Goal: Task Accomplishment & Management: Complete application form

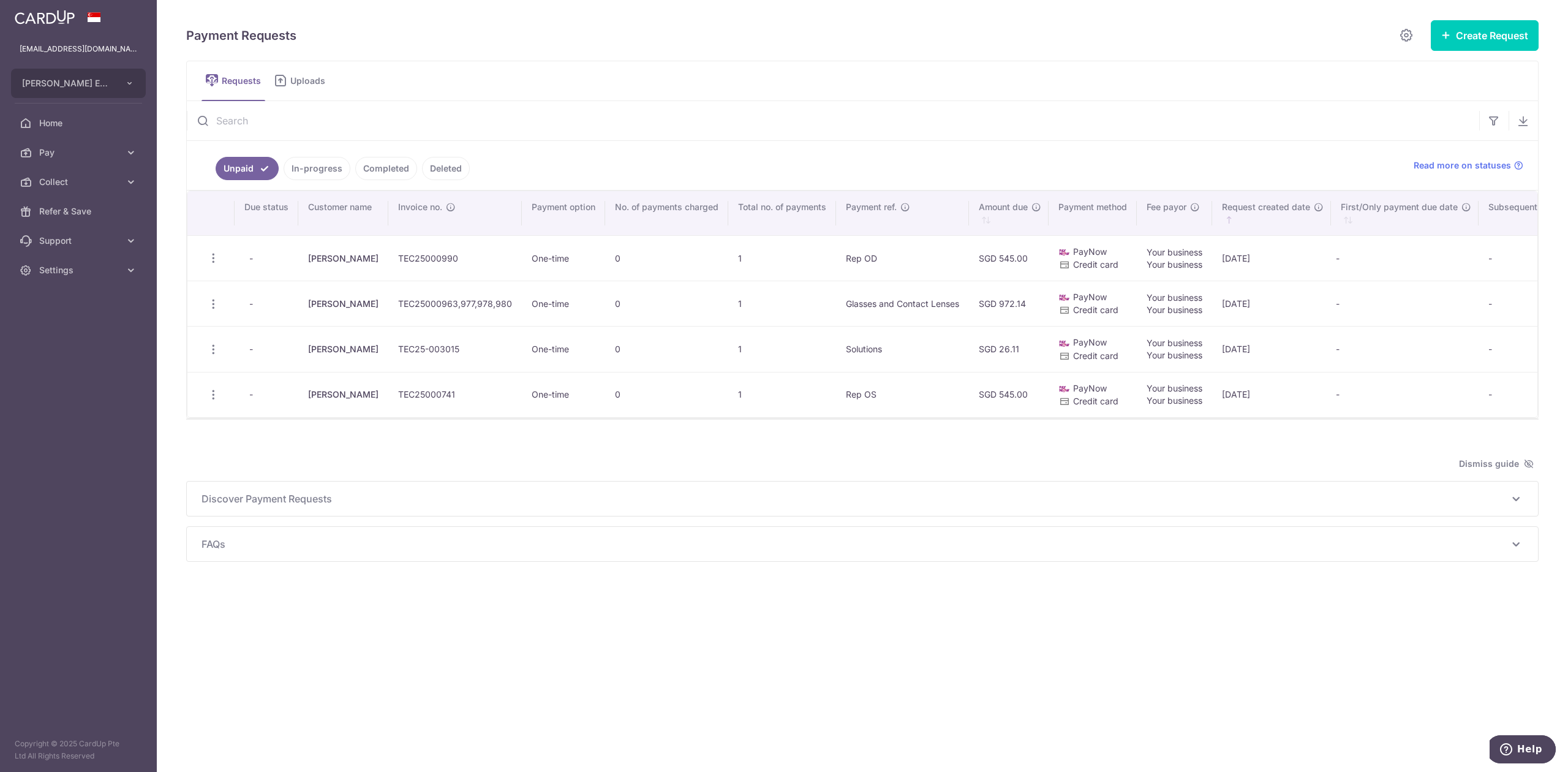
click at [378, 174] on link "Completed" at bounding box center [386, 168] width 62 height 23
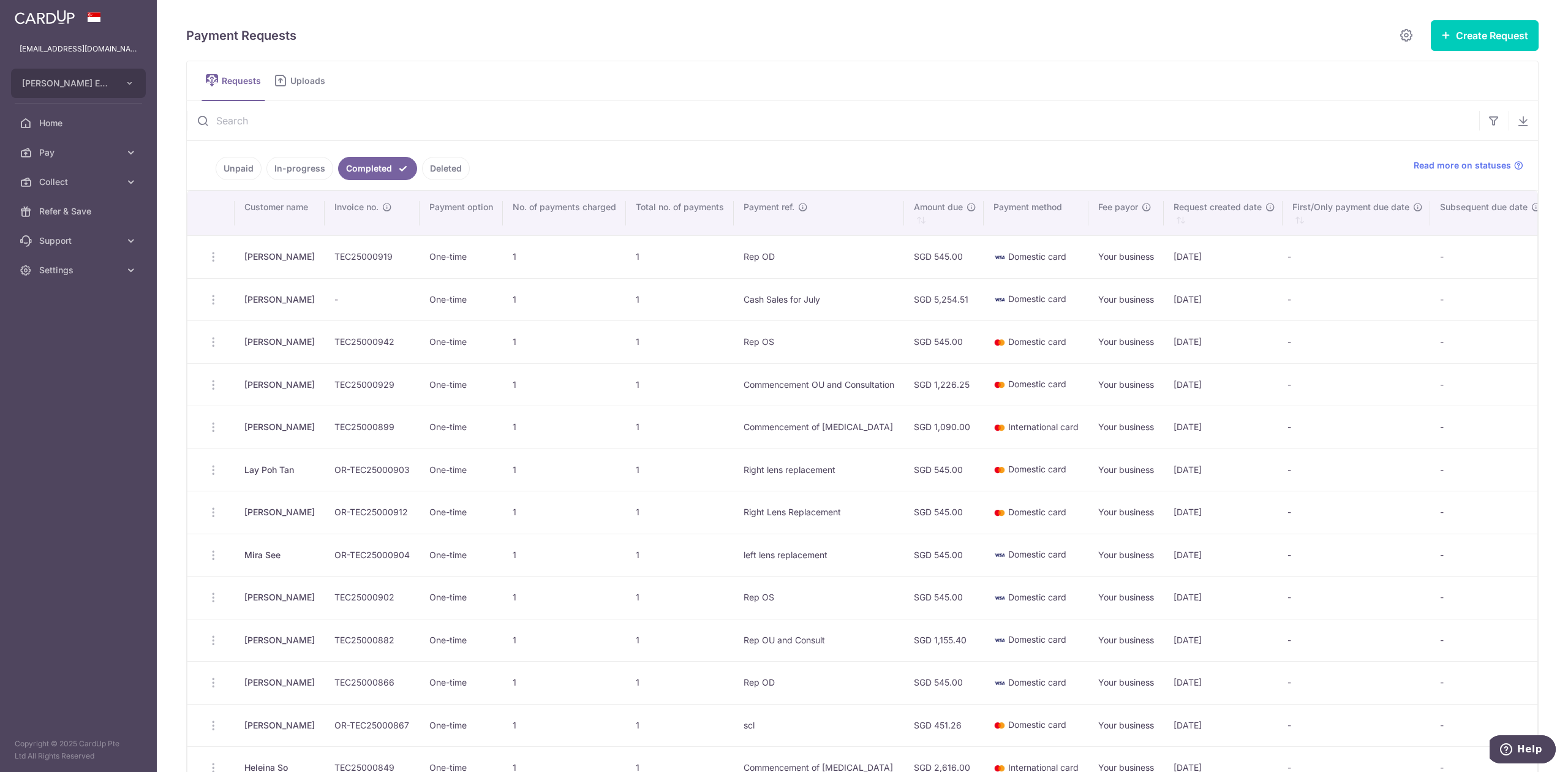
click at [214, 468] on td at bounding box center [211, 470] width 47 height 43
click at [211, 476] on td at bounding box center [211, 470] width 47 height 43
click at [212, 476] on td at bounding box center [211, 470] width 47 height 43
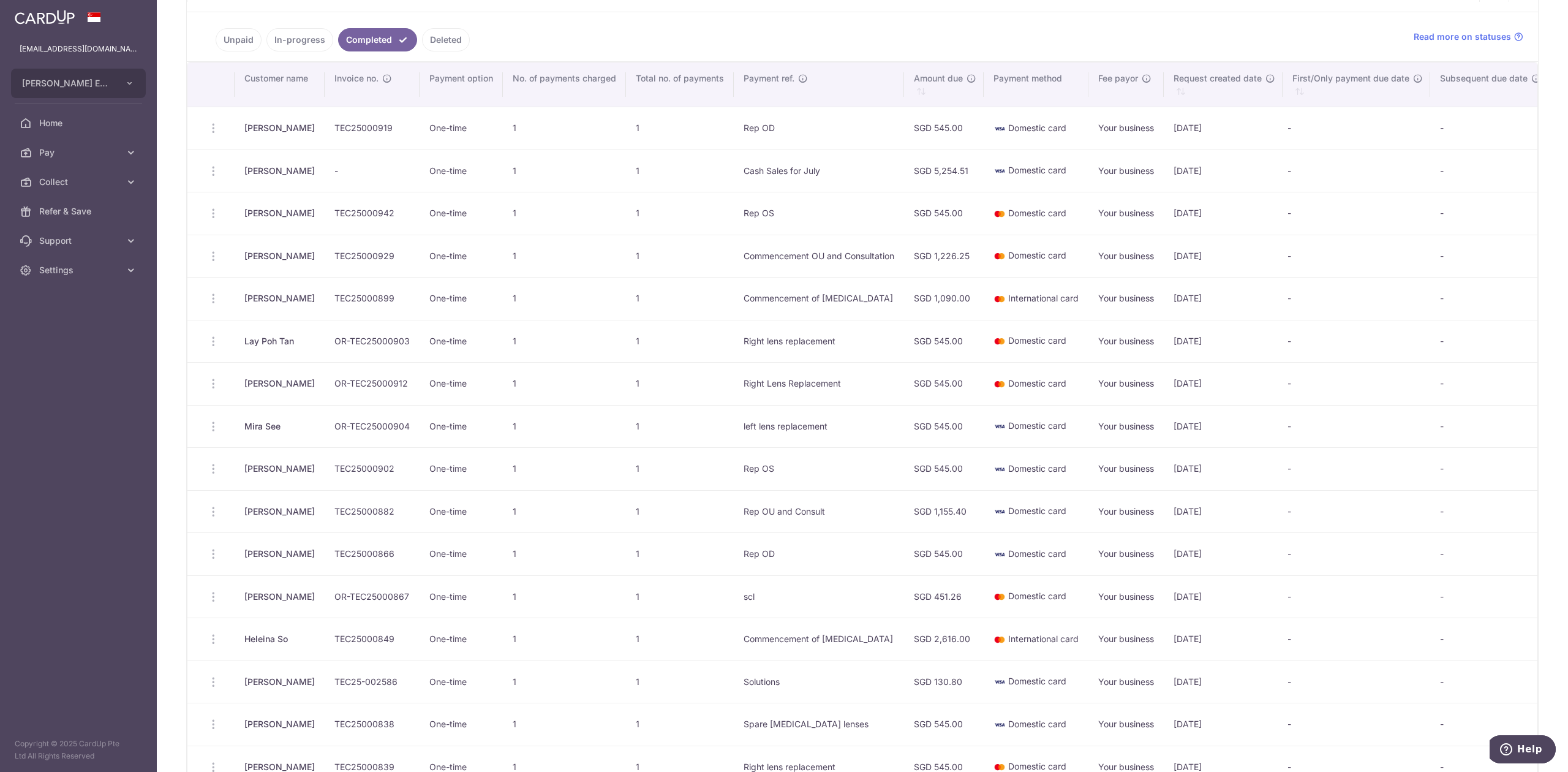
scroll to position [82, 0]
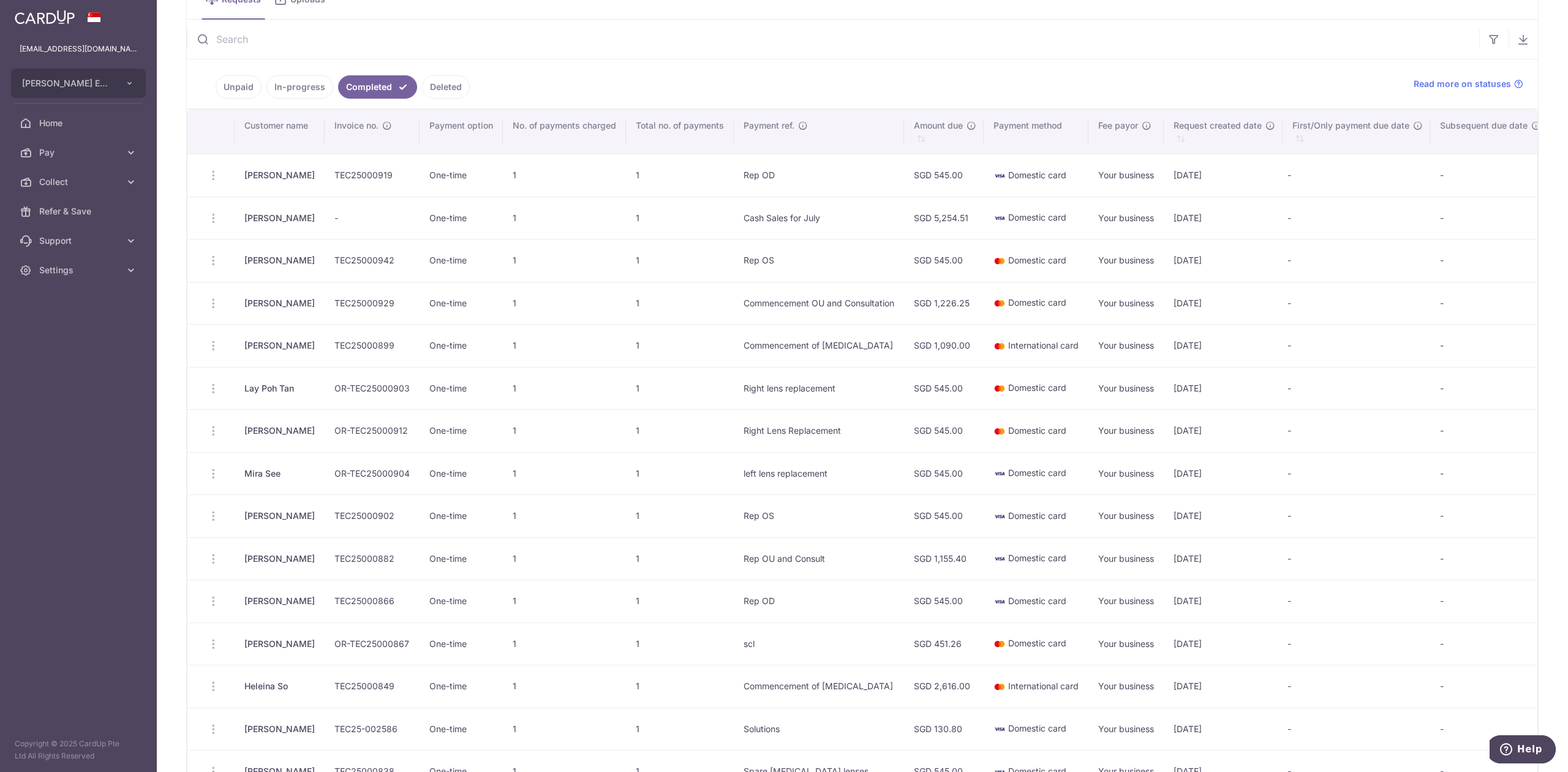
click at [214, 394] on td at bounding box center [211, 388] width 47 height 43
click at [211, 393] on td at bounding box center [211, 388] width 47 height 43
click at [224, 392] on td at bounding box center [211, 388] width 47 height 43
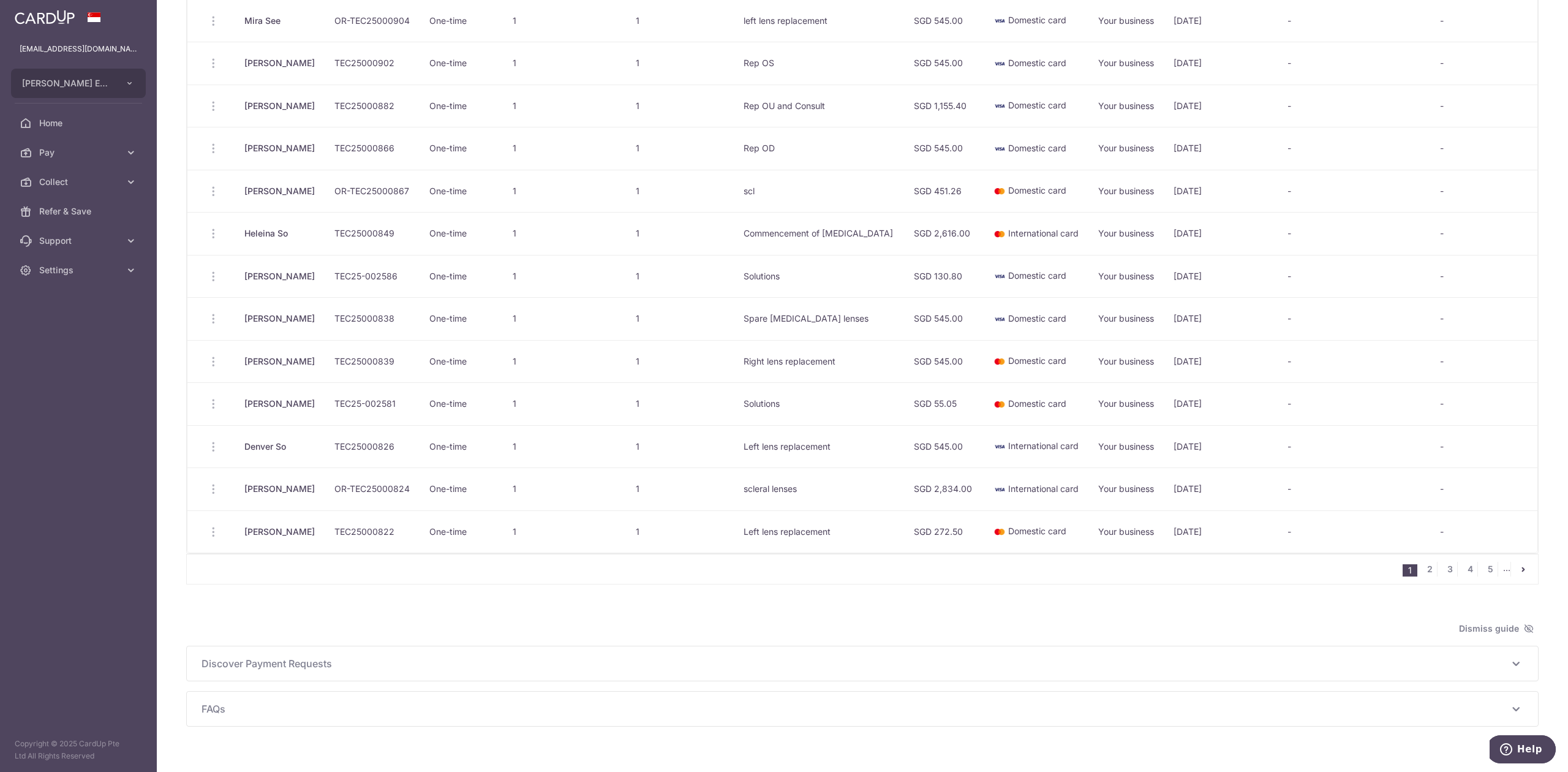
scroll to position [571, 0]
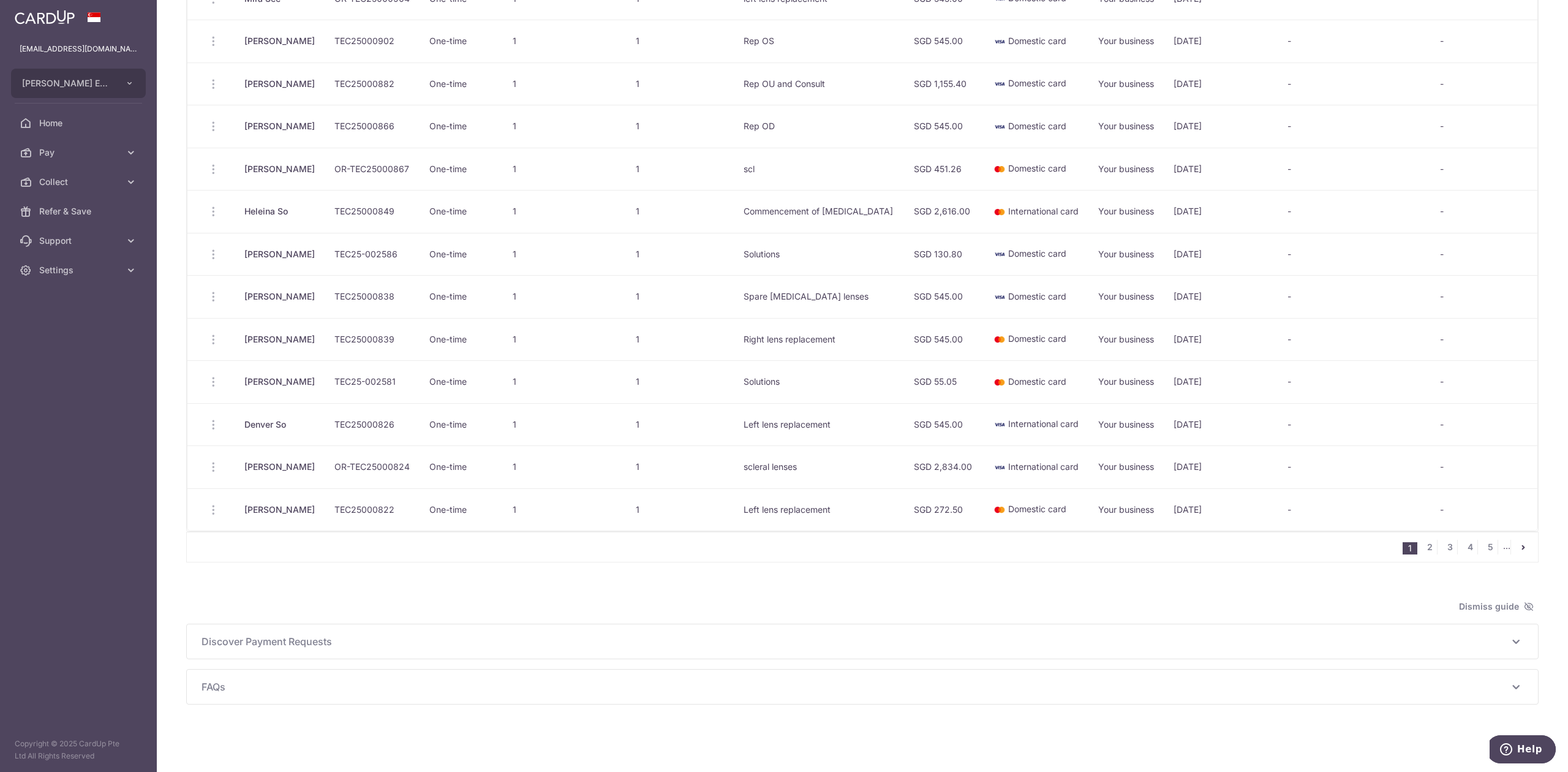
click at [217, 496] on td at bounding box center [211, 509] width 47 height 43
click at [211, 497] on td at bounding box center [211, 509] width 47 height 43
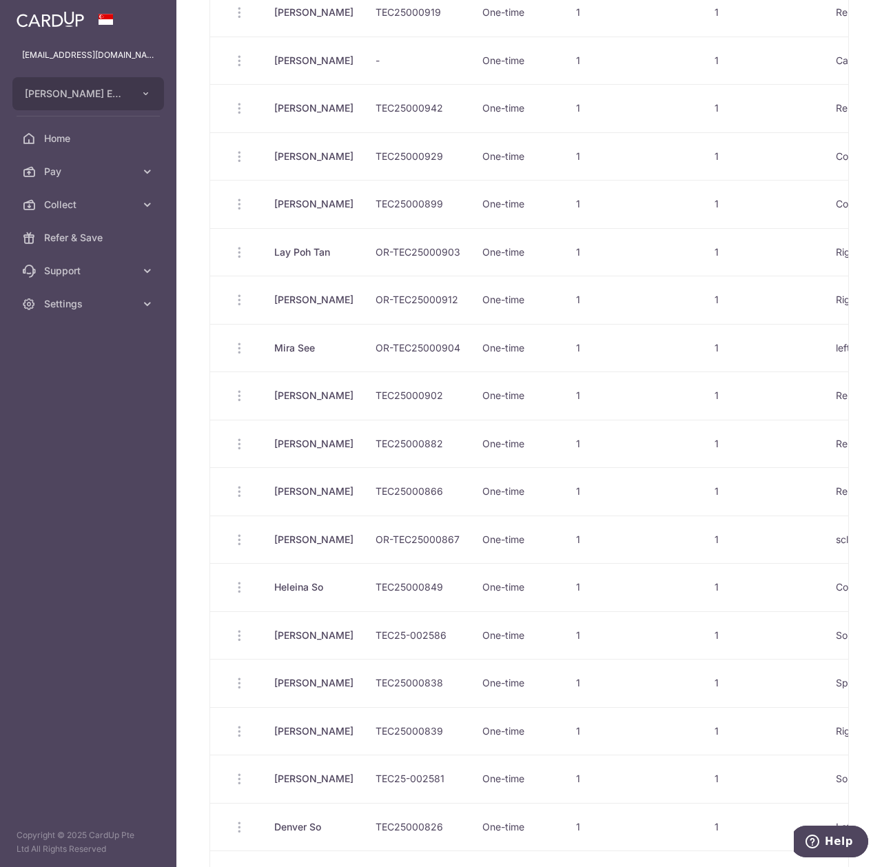
scroll to position [642, 0]
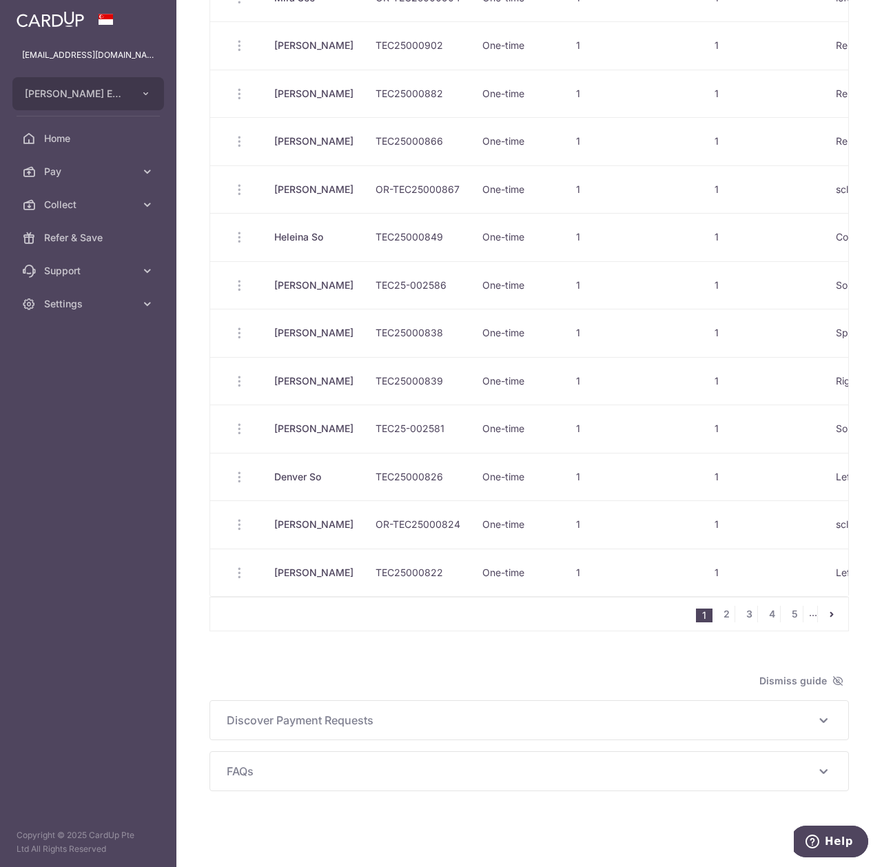
click at [237, 558] on td at bounding box center [236, 573] width 53 height 48
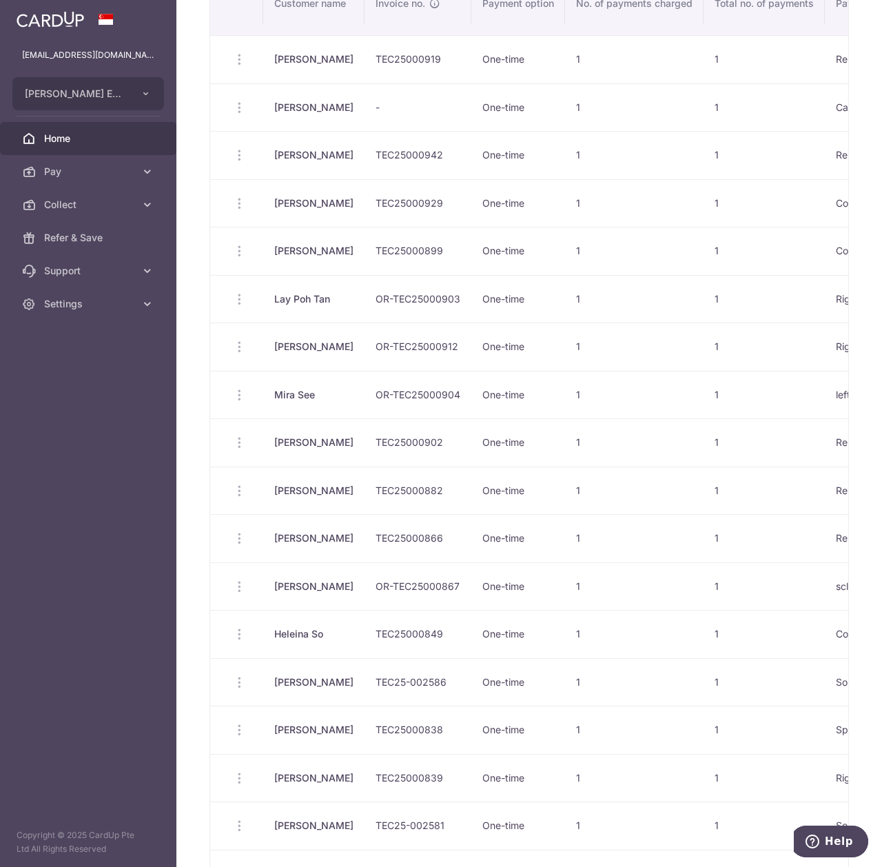
scroll to position [183, 0]
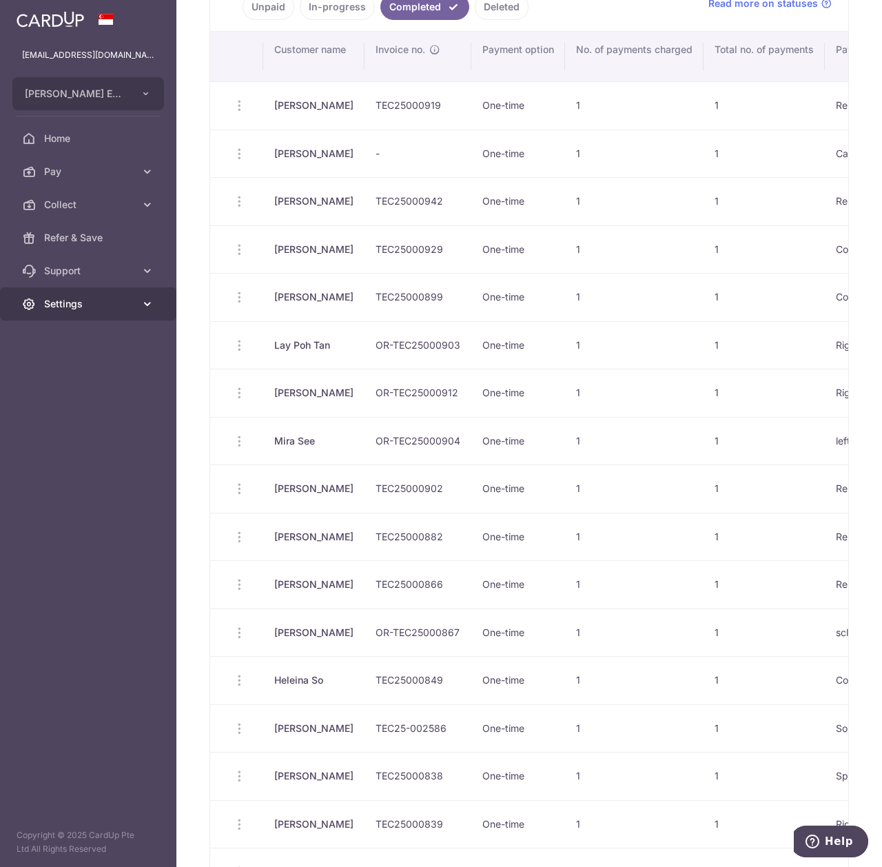
click at [87, 312] on link "Settings" at bounding box center [88, 303] width 176 height 33
click at [154, 448] on aside "div@eyebracesclinic.com TITUS EYE CARE PTE. LTD. TITUS EYE CARE PTE. LTD. Home …" at bounding box center [88, 433] width 176 height 867
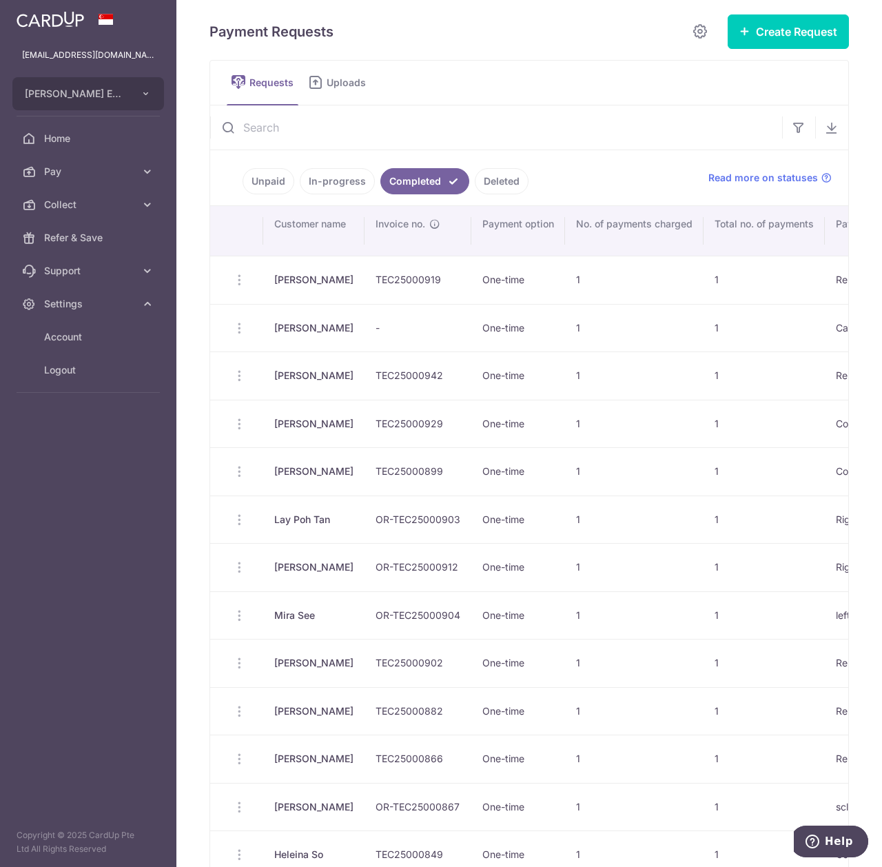
scroll to position [0, 0]
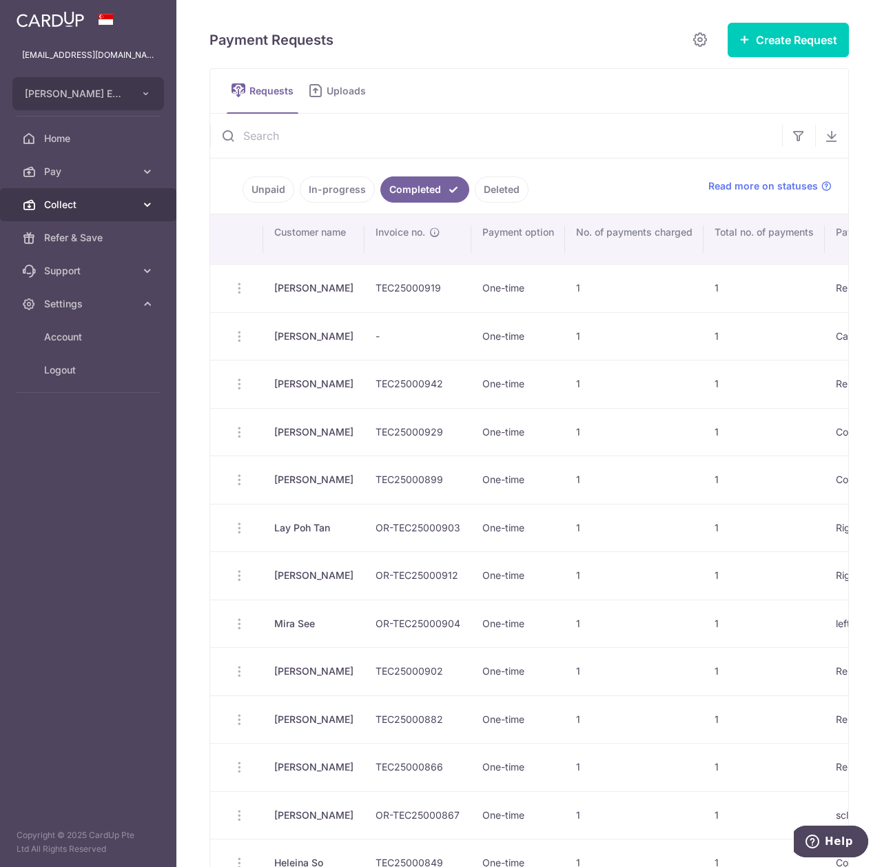
click at [117, 205] on span "Collect" at bounding box center [89, 205] width 91 height 14
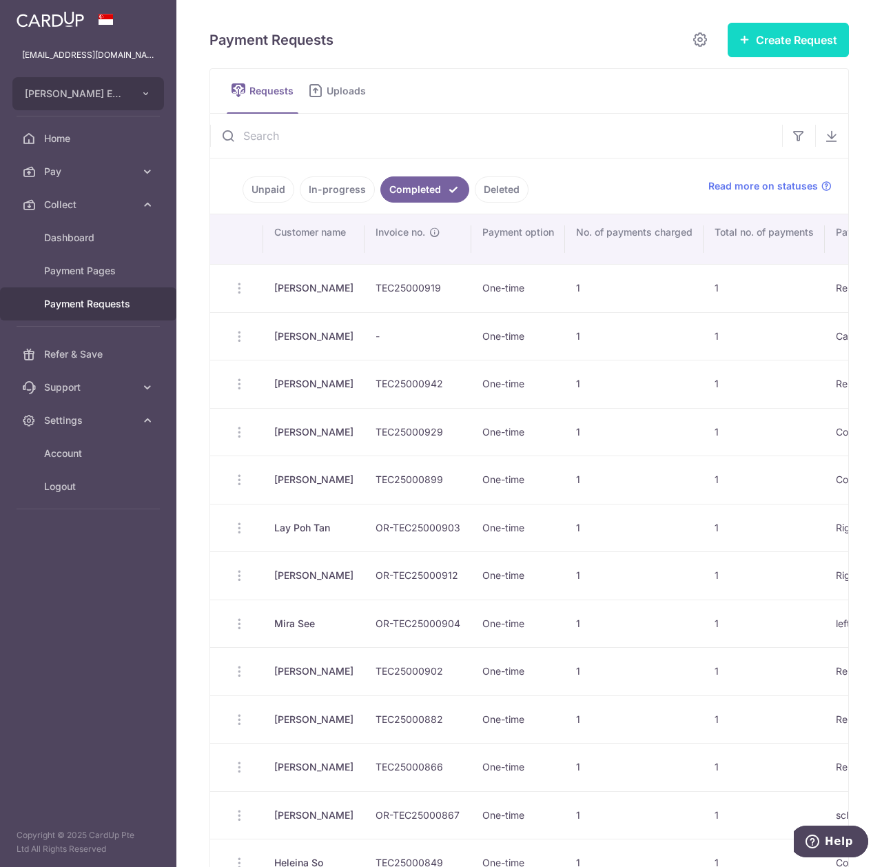
click at [789, 36] on button "Create Request" at bounding box center [788, 40] width 121 height 34
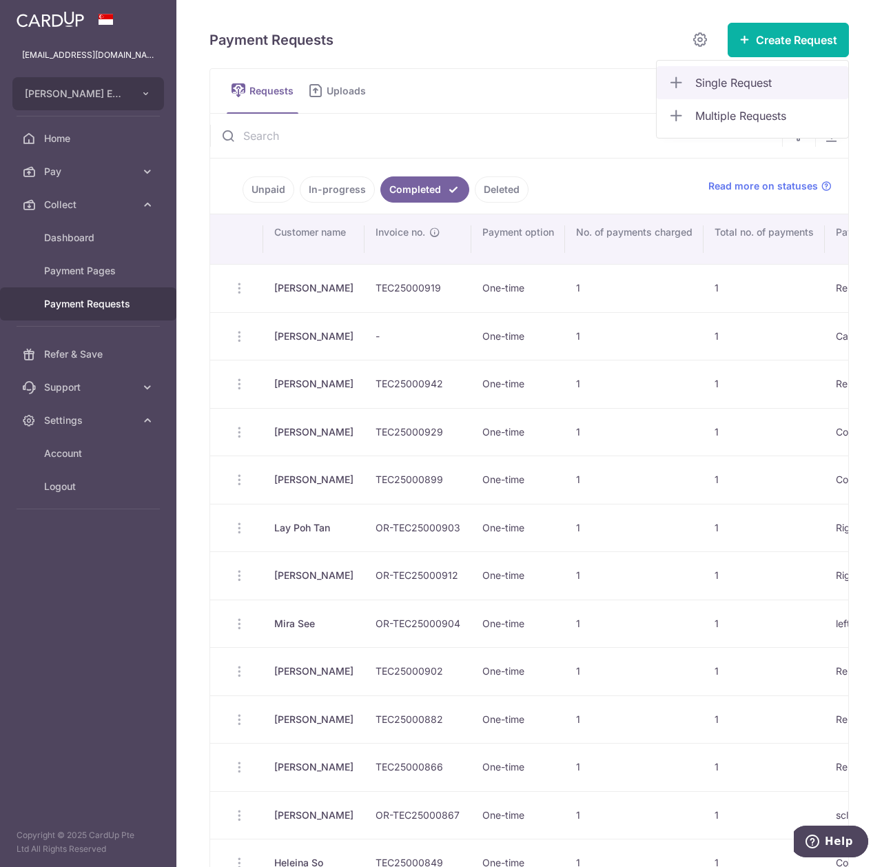
click at [746, 89] on span "Single Request" at bounding box center [767, 82] width 142 height 17
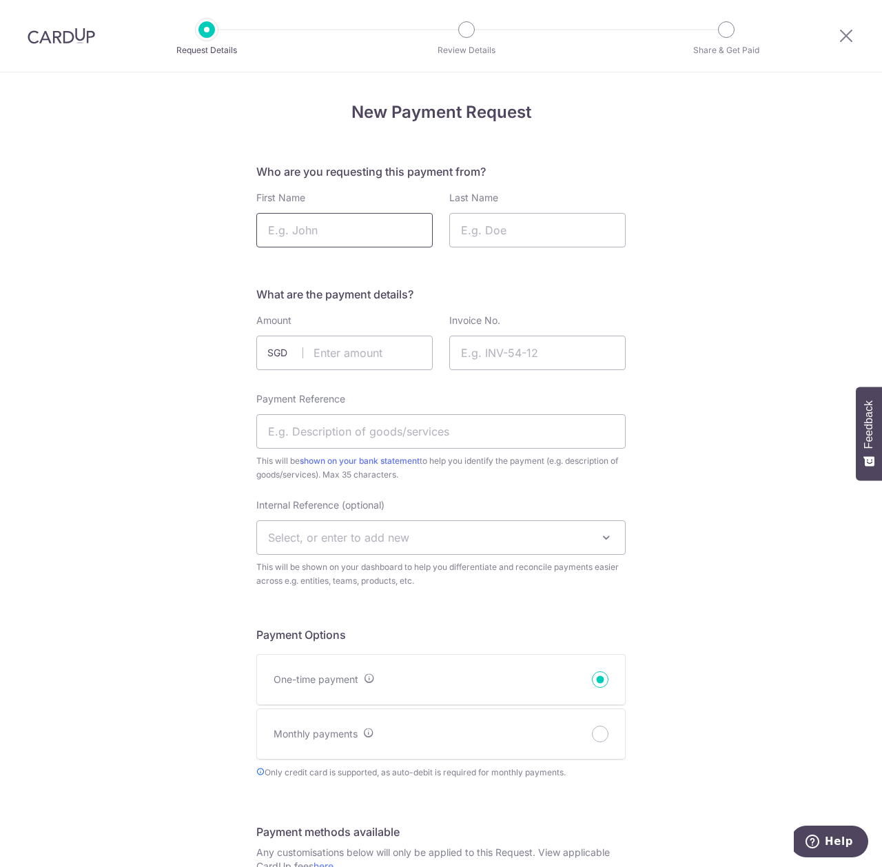
click at [372, 225] on input "First Name" at bounding box center [344, 230] width 176 height 34
type input "Lauren"
drag, startPoint x: 480, startPoint y: 227, endPoint x: 470, endPoint y: 227, distance: 9.7
click at [480, 227] on input "Last Name" at bounding box center [537, 230] width 176 height 34
type input "Mcleod"
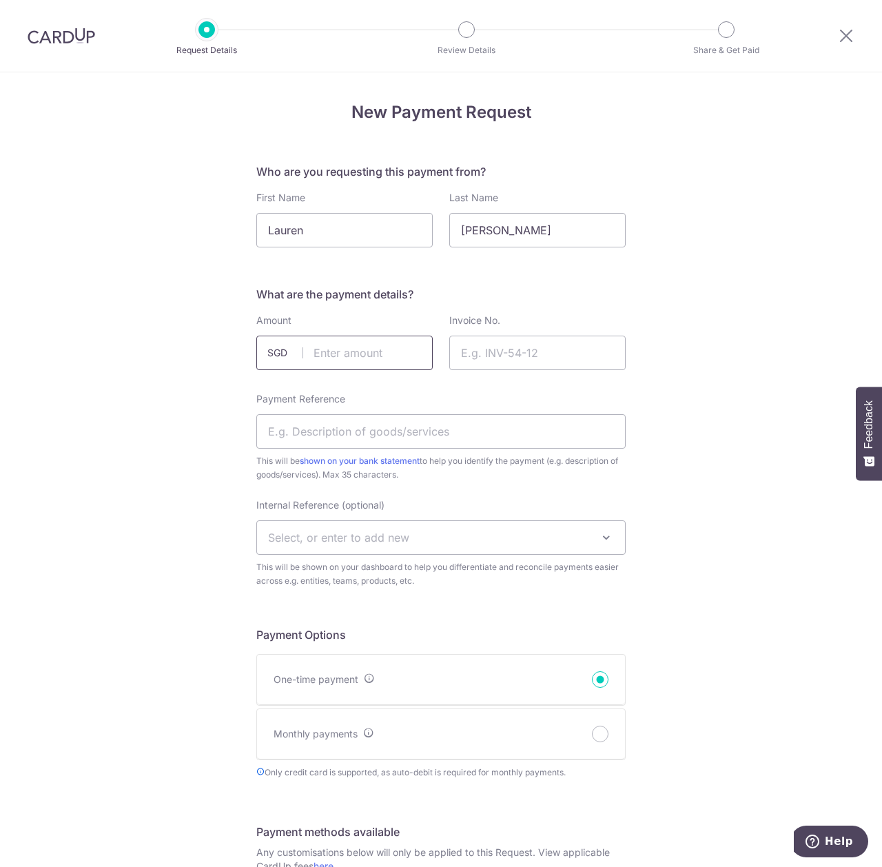
click at [368, 354] on input "text" at bounding box center [344, 353] width 176 height 34
click at [346, 349] on input "text" at bounding box center [344, 353] width 176 height 34
type input "26.11"
click at [488, 352] on input "Invoice No." at bounding box center [537, 353] width 176 height 34
click at [546, 343] on input "Invoice No." at bounding box center [537, 353] width 176 height 34
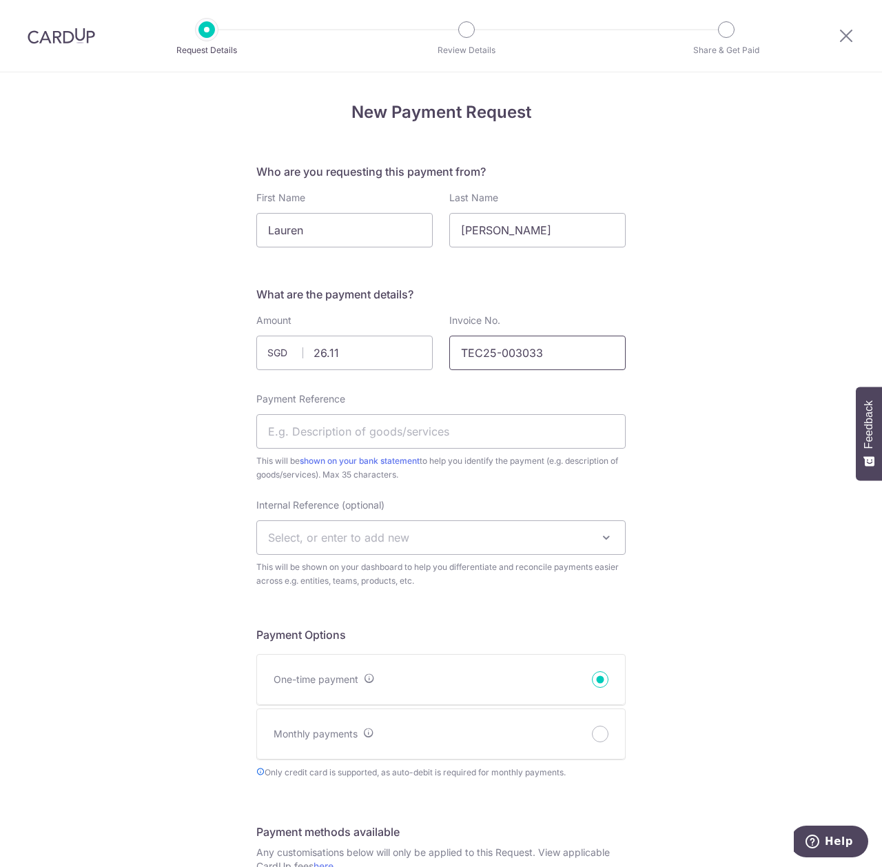
type input "TEC25-003033"
click at [740, 353] on div "New Payment Request Who are you requesting this payment from? First Name Lauren…" at bounding box center [441, 814] width 882 height 1485
click at [507, 439] on input "Payment Reference" at bounding box center [440, 431] width 369 height 34
type input "Solutions"
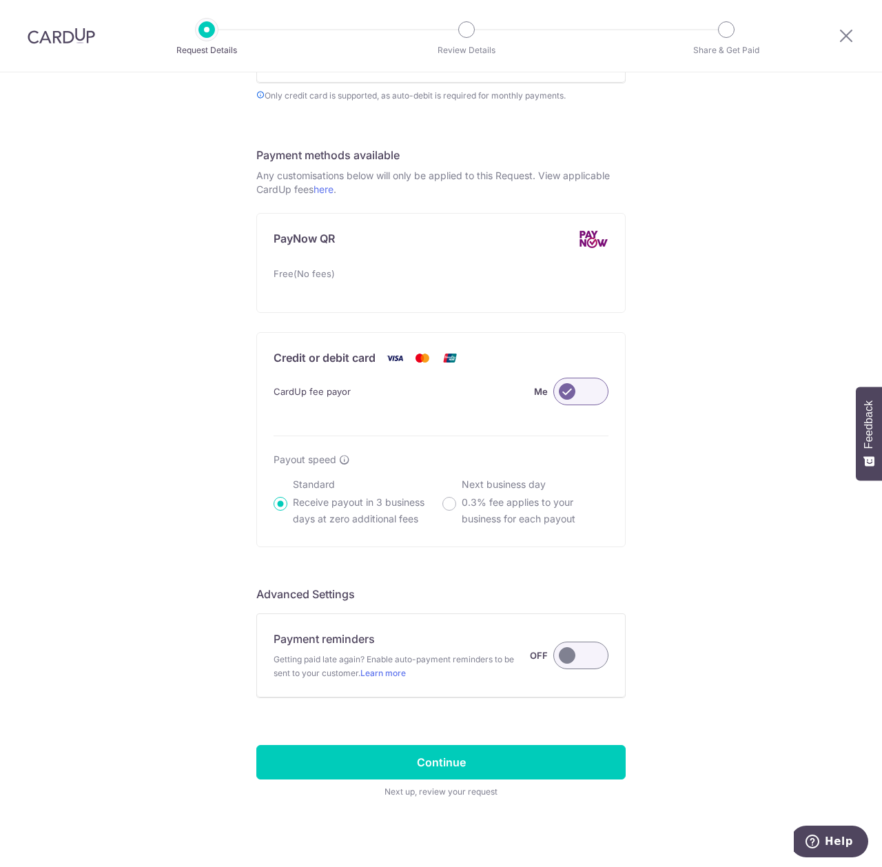
scroll to position [693, 0]
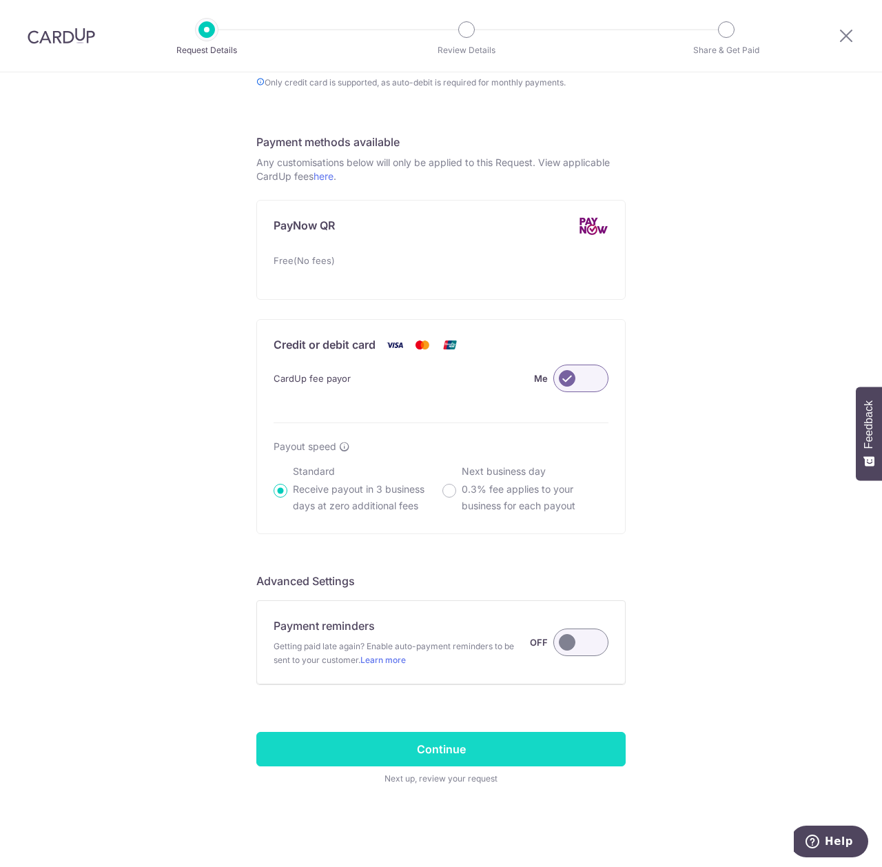
click at [514, 748] on input "Continue" at bounding box center [440, 749] width 369 height 34
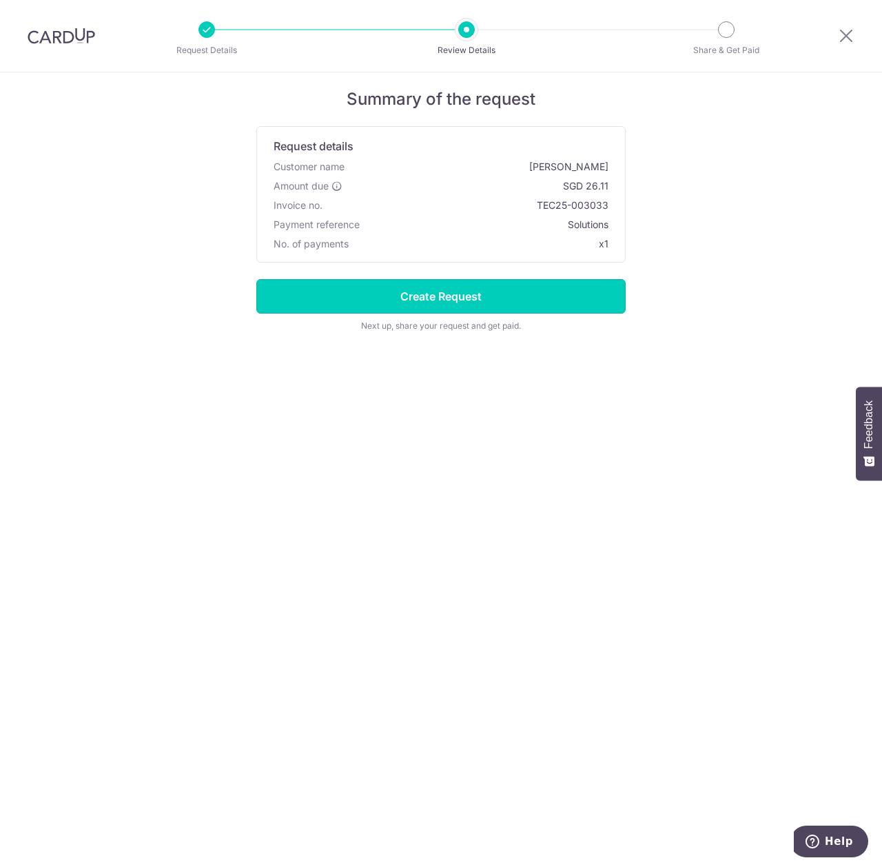
click at [502, 306] on input "Create Request" at bounding box center [440, 296] width 369 height 34
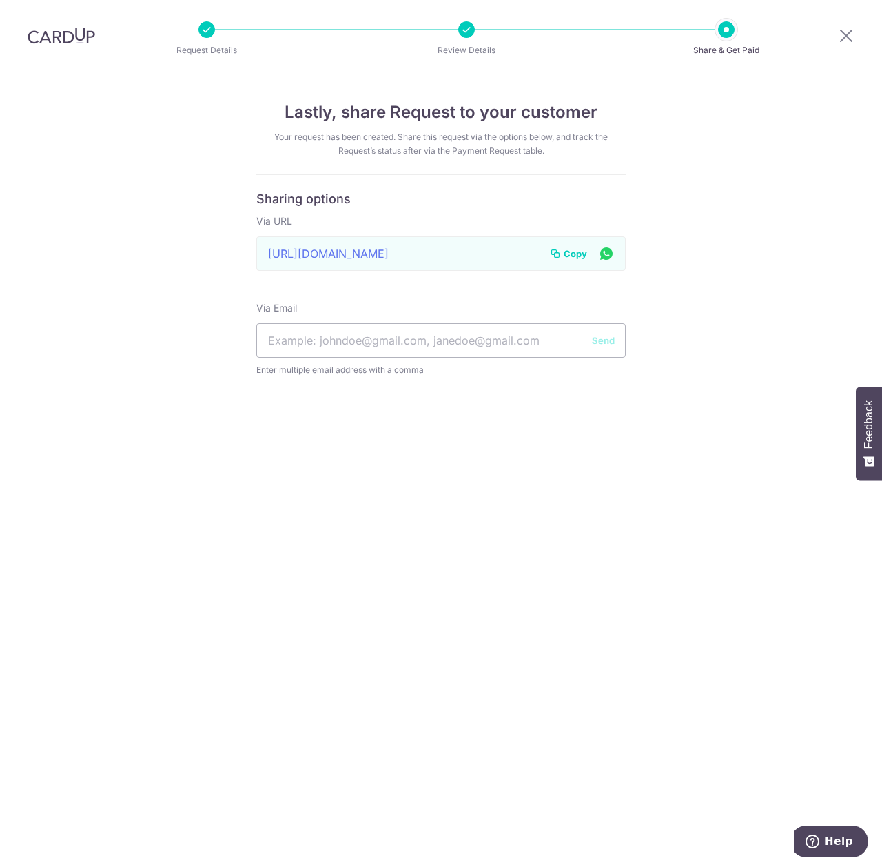
click at [569, 257] on span "Copy" at bounding box center [575, 254] width 23 height 14
click at [860, 39] on div at bounding box center [847, 36] width 72 height 72
click at [851, 37] on icon at bounding box center [846, 35] width 17 height 17
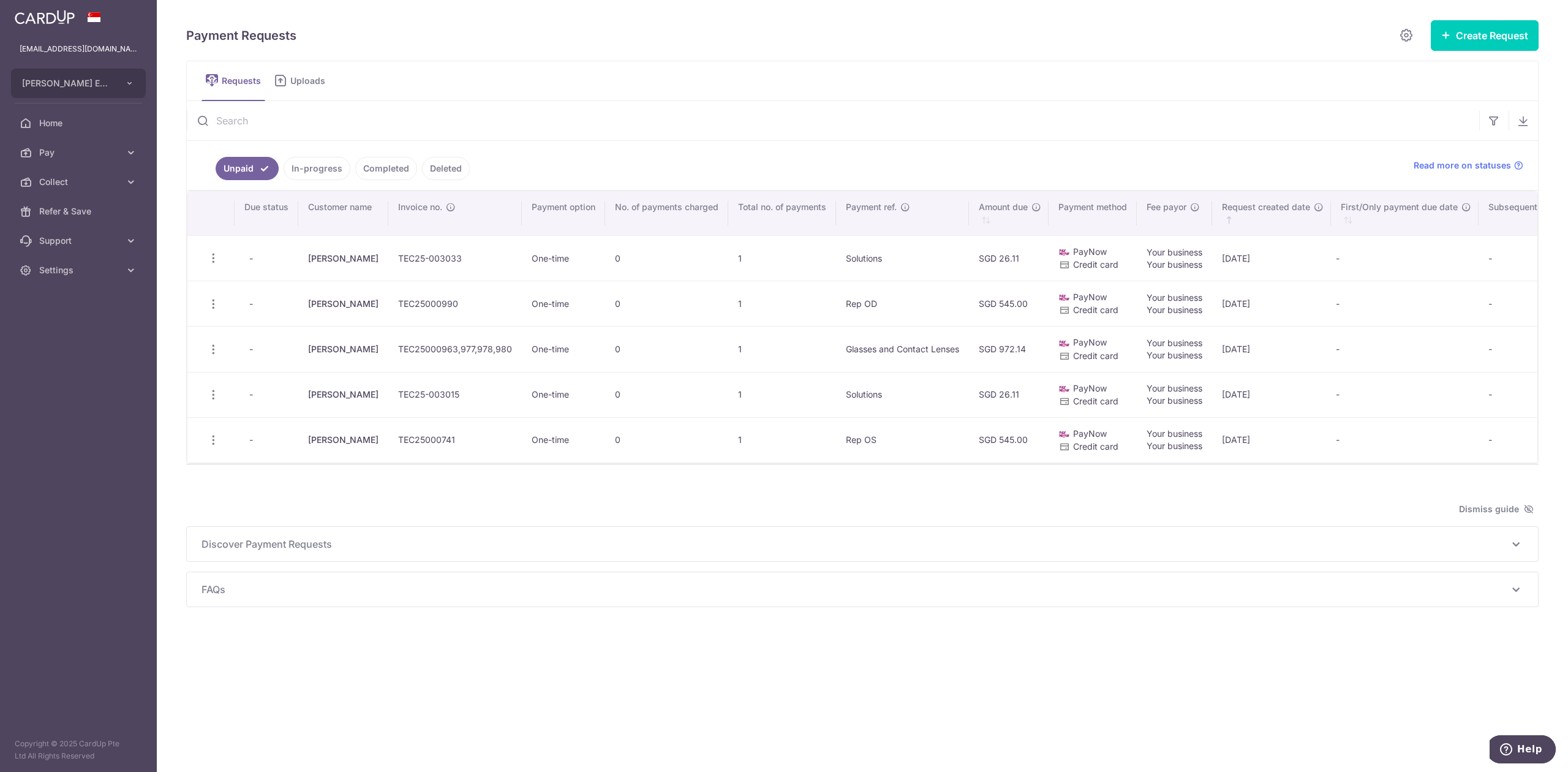
click at [227, 452] on td "Update Request Delete Request Share Request" at bounding box center [211, 439] width 47 height 45
click at [220, 449] on div "Update Request Delete Request Share Request" at bounding box center [213, 441] width 23 height 23
click at [386, 171] on link "Completed" at bounding box center [386, 168] width 62 height 23
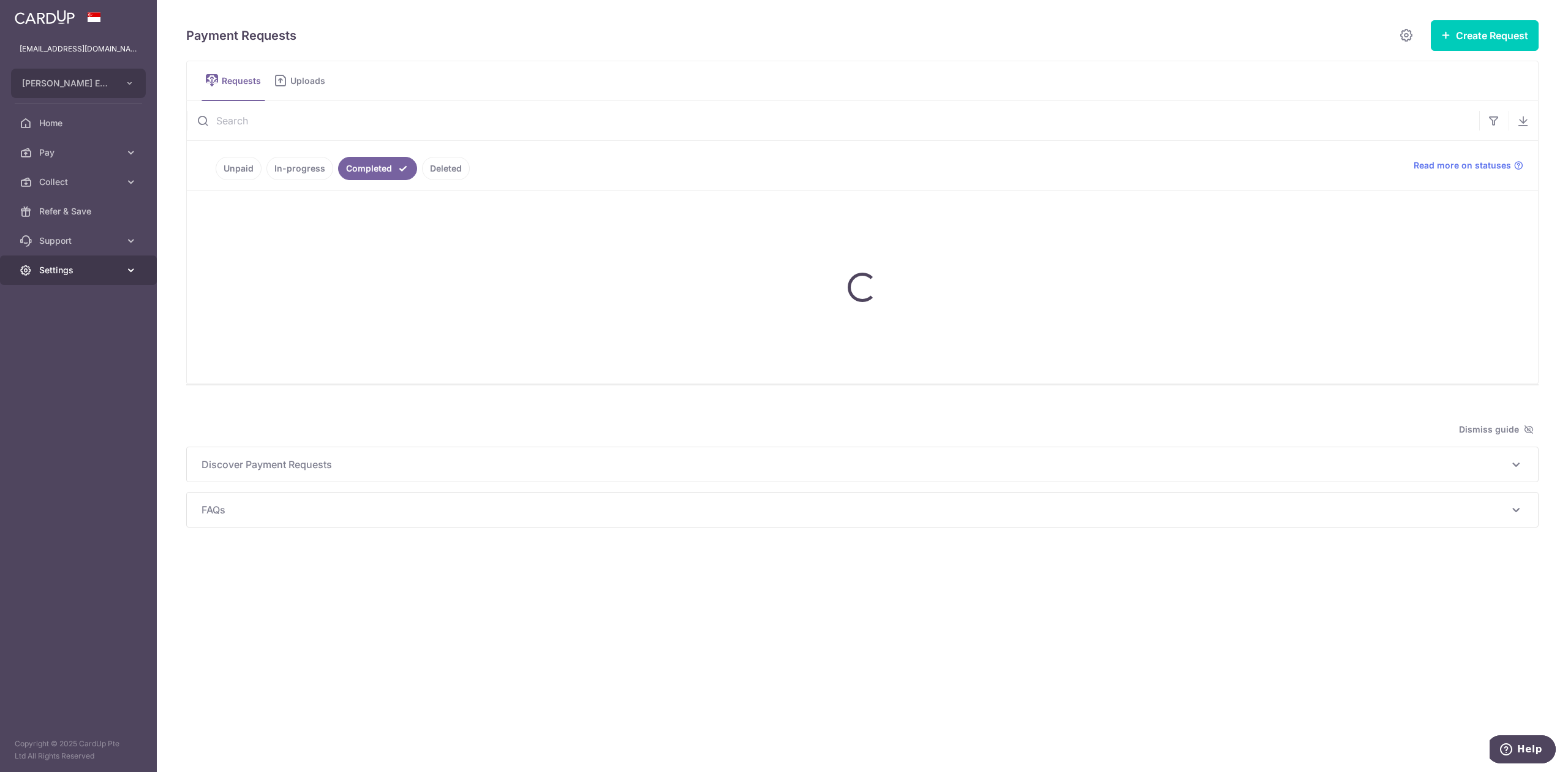
click at [121, 273] on link "Settings" at bounding box center [78, 269] width 156 height 29
click at [139, 159] on link "Pay" at bounding box center [78, 152] width 156 height 29
click at [108, 243] on span "Invoices" at bounding box center [79, 241] width 81 height 12
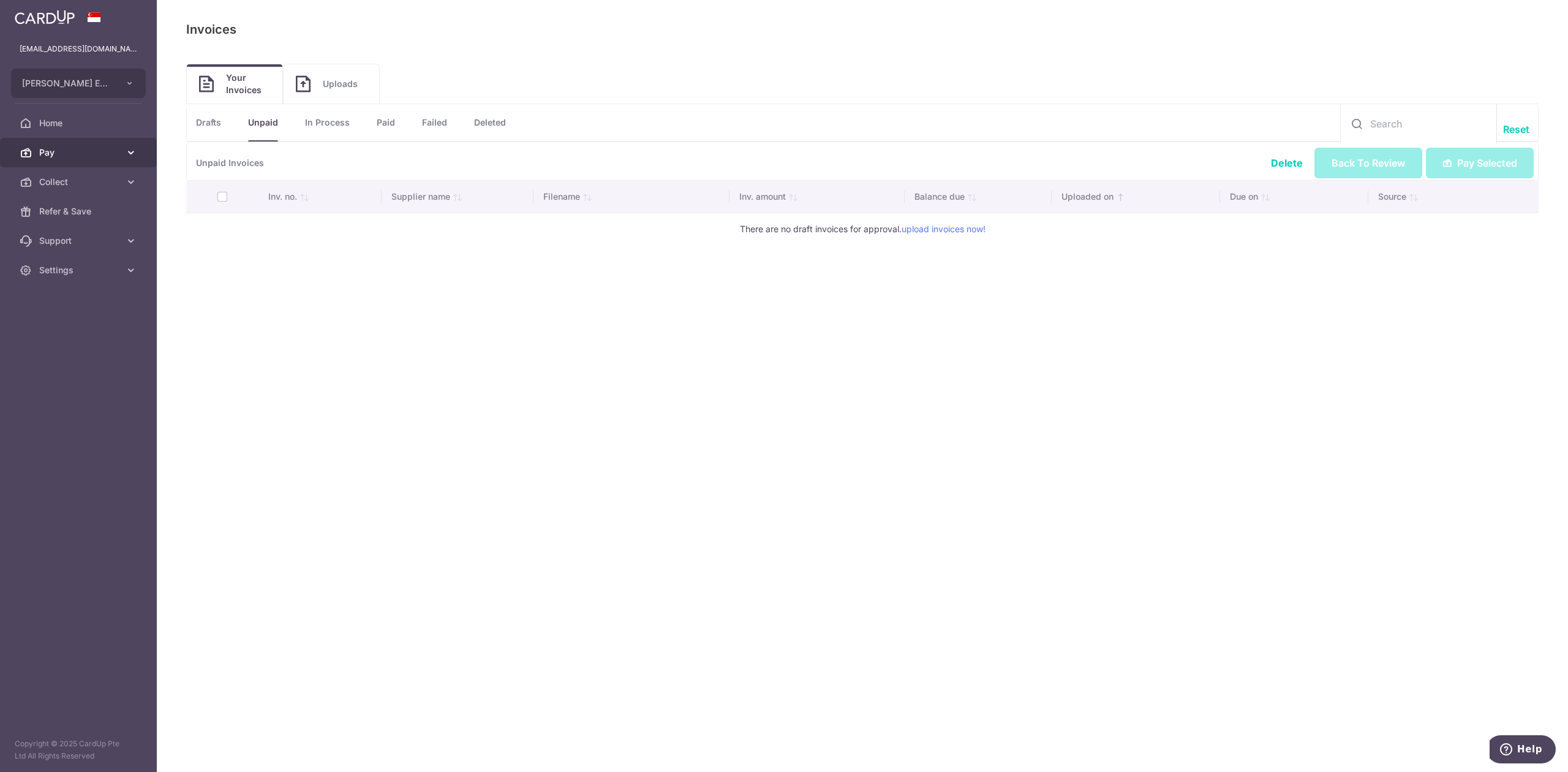
click at [99, 155] on span "Pay" at bounding box center [79, 153] width 81 height 12
click at [90, 240] on span "Invoices" at bounding box center [79, 241] width 81 height 12
click at [393, 117] on link "Paid" at bounding box center [386, 122] width 19 height 36
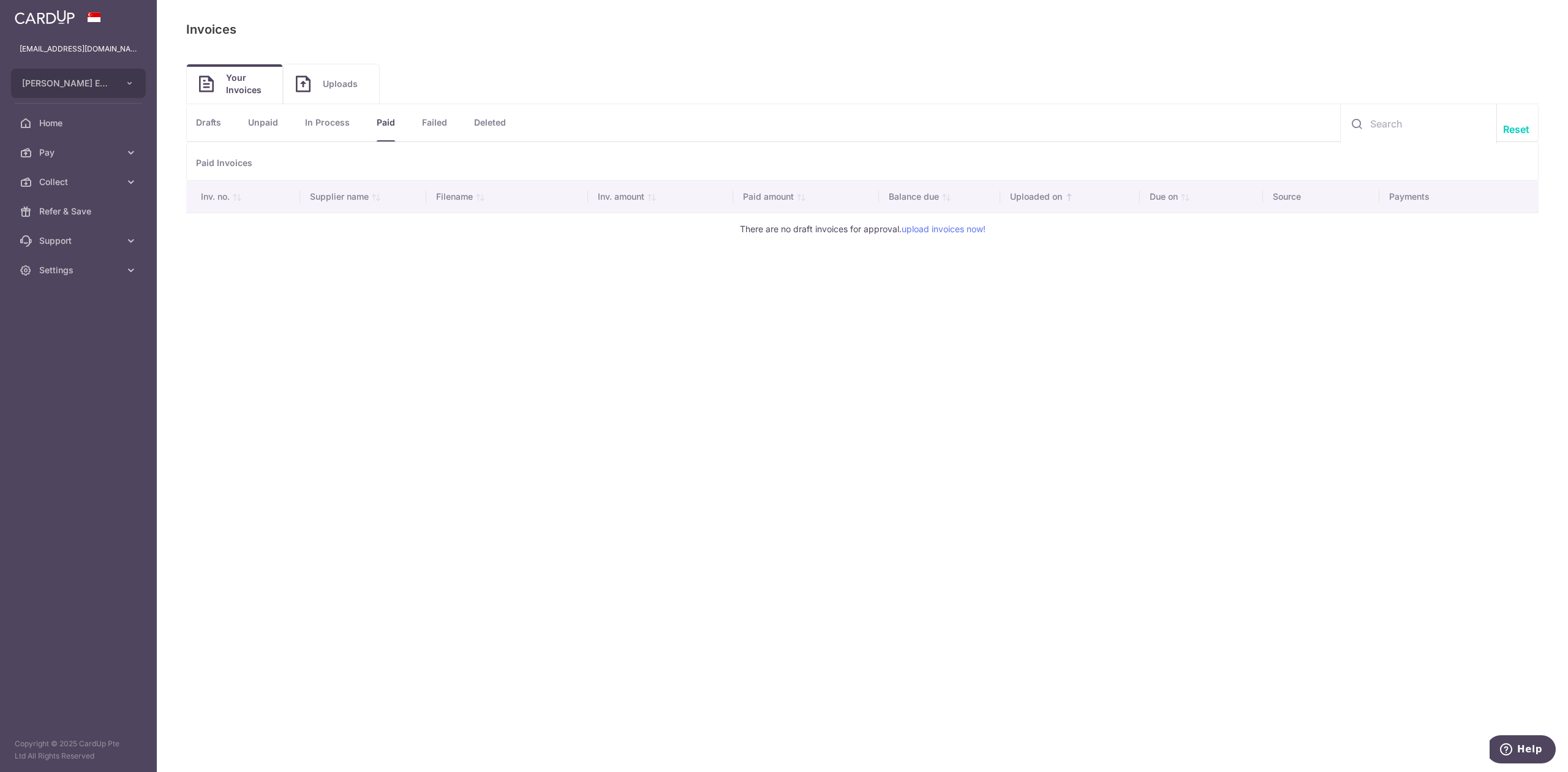
click at [391, 123] on link "Paid" at bounding box center [386, 122] width 19 height 36
click at [224, 89] on link "Your Invoices" at bounding box center [235, 84] width 96 height 39
click at [320, 86] on link "Uploads" at bounding box center [331, 84] width 96 height 39
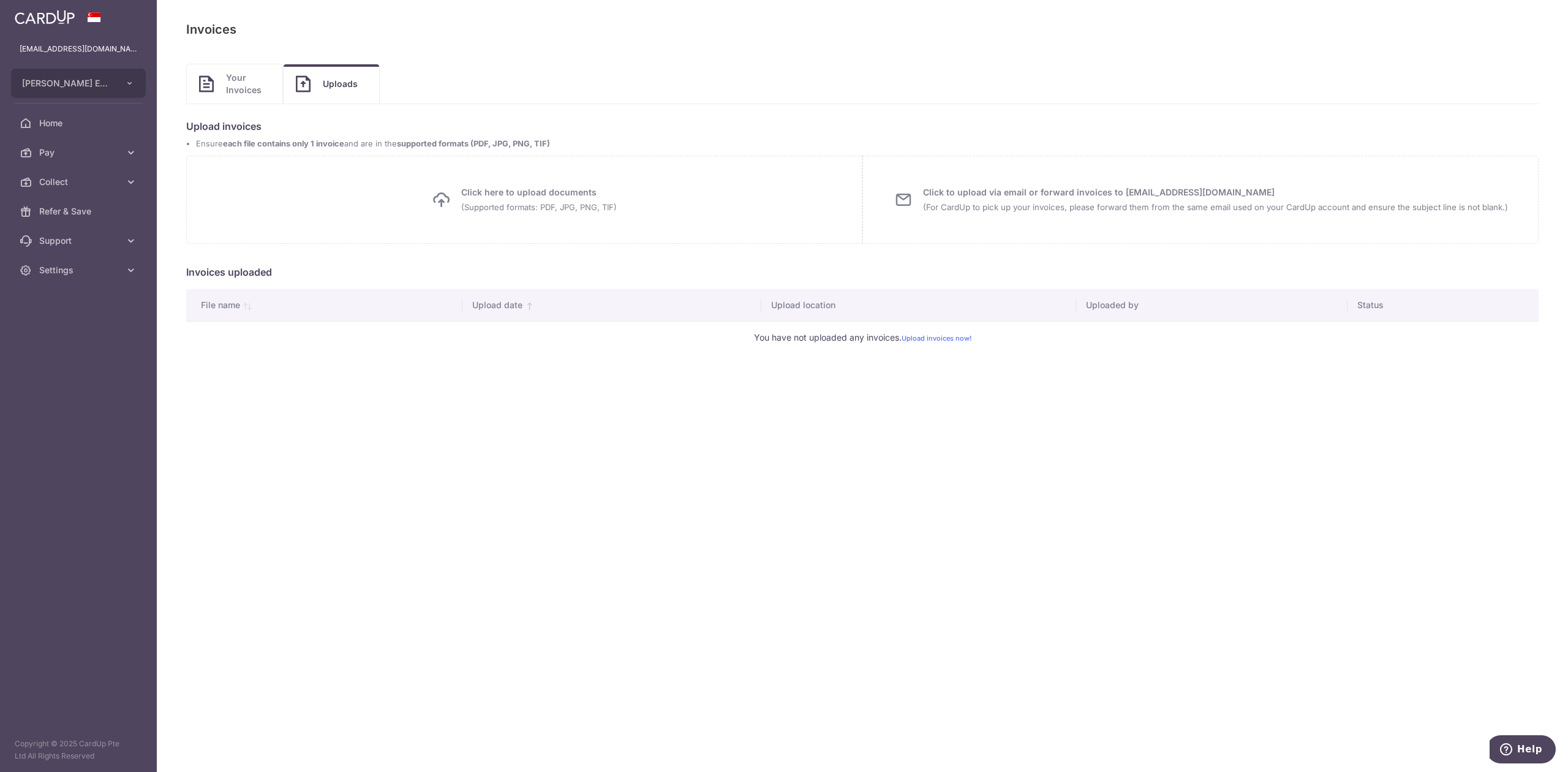
click at [219, 90] on link "Your Invoices" at bounding box center [235, 84] width 96 height 39
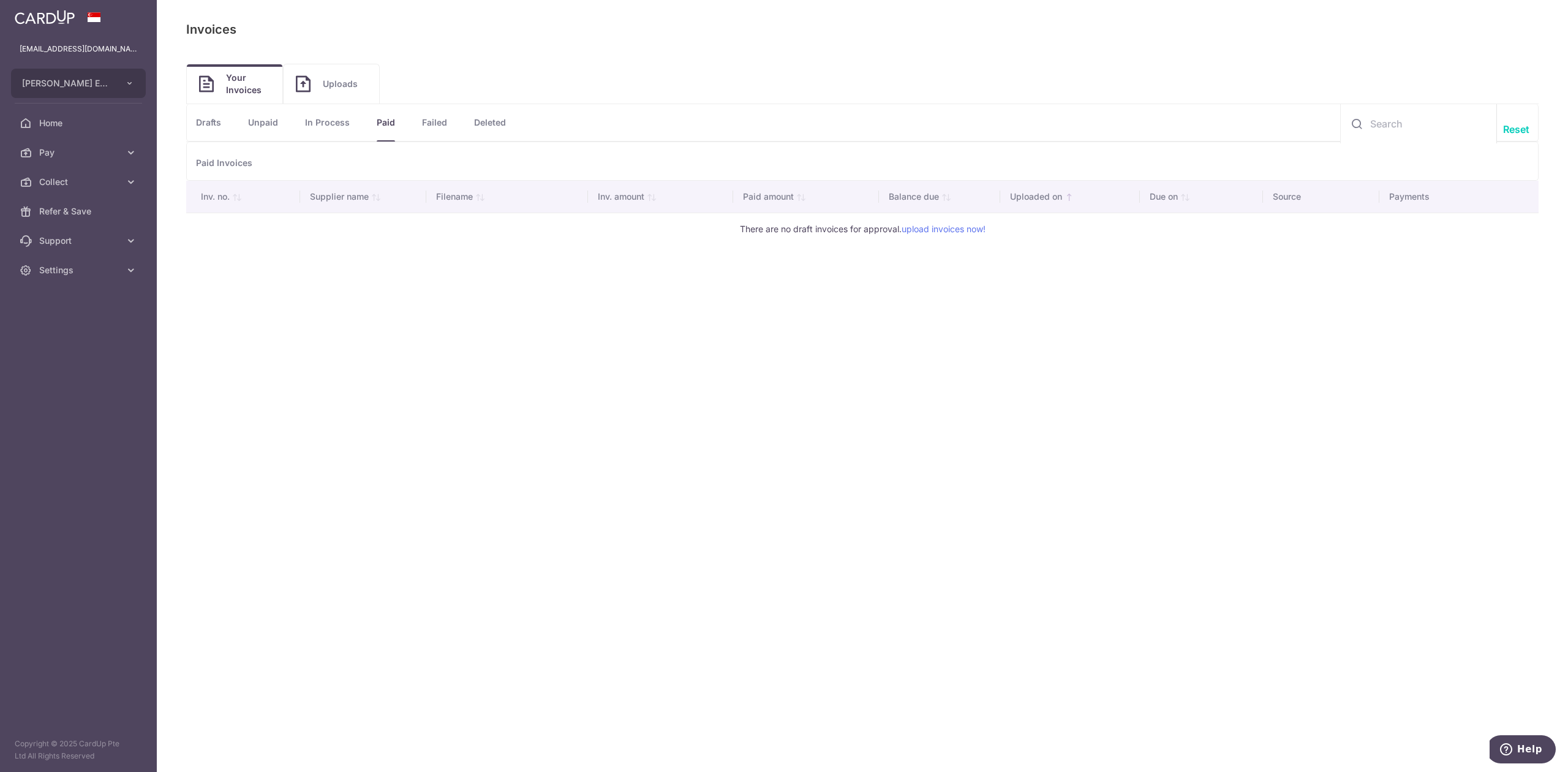
click at [425, 133] on link "Failed" at bounding box center [434, 122] width 25 height 36
click at [372, 131] on li "Paid" at bounding box center [372, 122] width 45 height 36
click at [387, 128] on link "Paid" at bounding box center [386, 122] width 19 height 36
click at [210, 191] on th "Inv. no." at bounding box center [243, 196] width 114 height 32
click at [229, 164] on p "Paid Invoices" at bounding box center [863, 161] width 1352 height 38
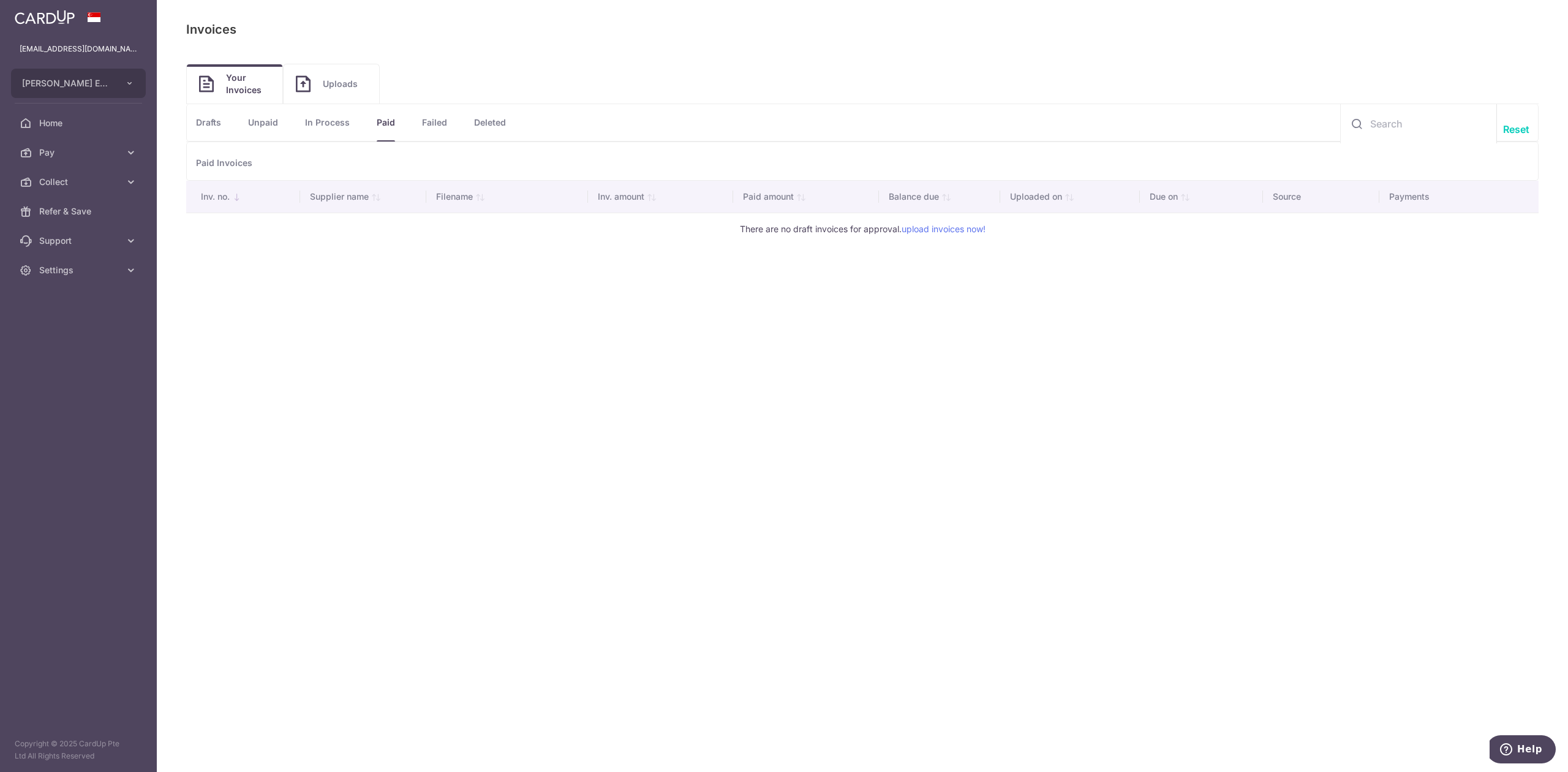
click at [247, 165] on p "Paid Invoices" at bounding box center [863, 161] width 1352 height 38
click at [118, 158] on span "Pay" at bounding box center [79, 153] width 81 height 12
click at [123, 204] on link "Recipients" at bounding box center [78, 211] width 156 height 29
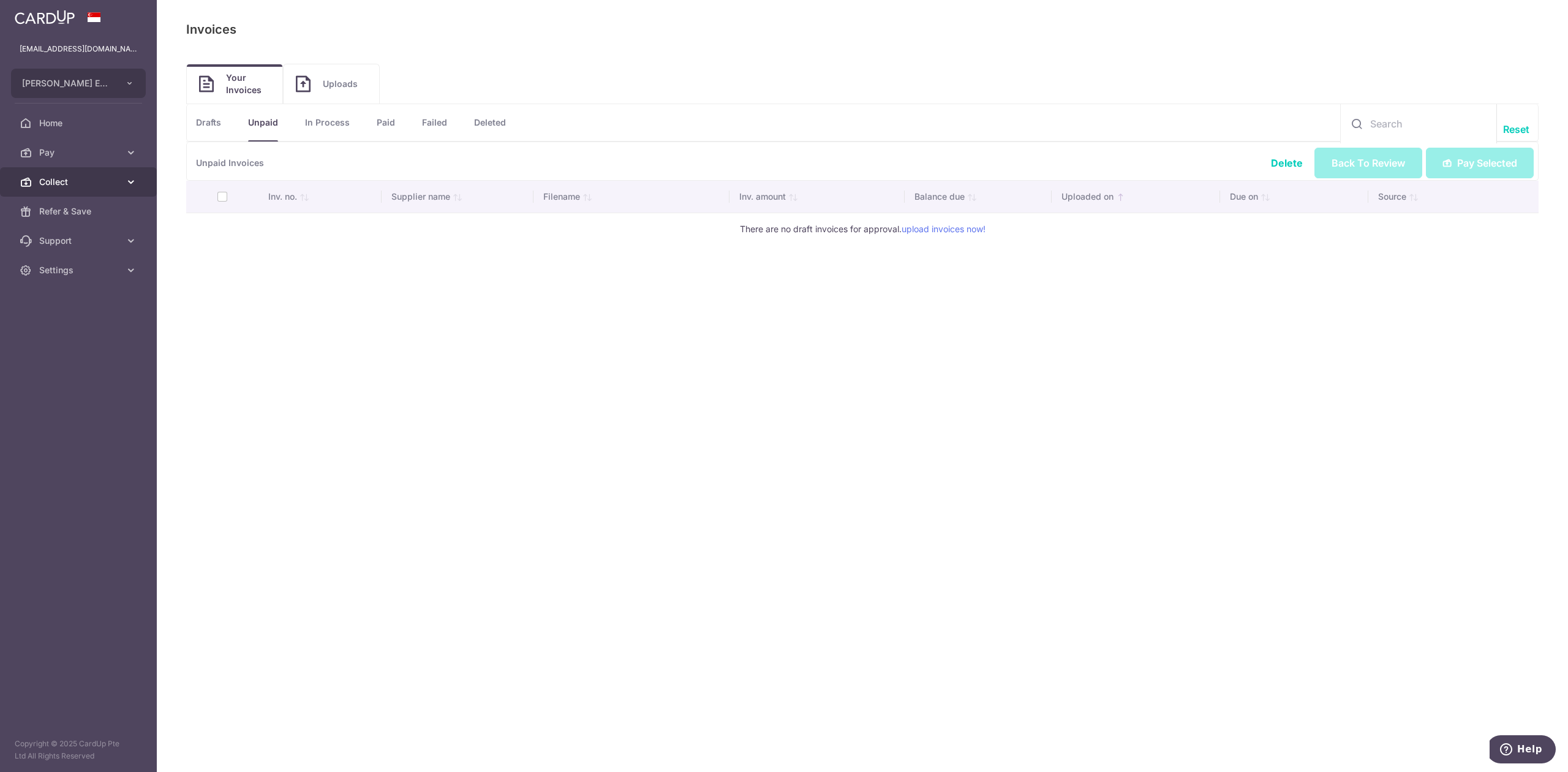
click at [101, 180] on span "Collect" at bounding box center [79, 182] width 81 height 12
click at [111, 157] on span "Pay" at bounding box center [79, 153] width 81 height 12
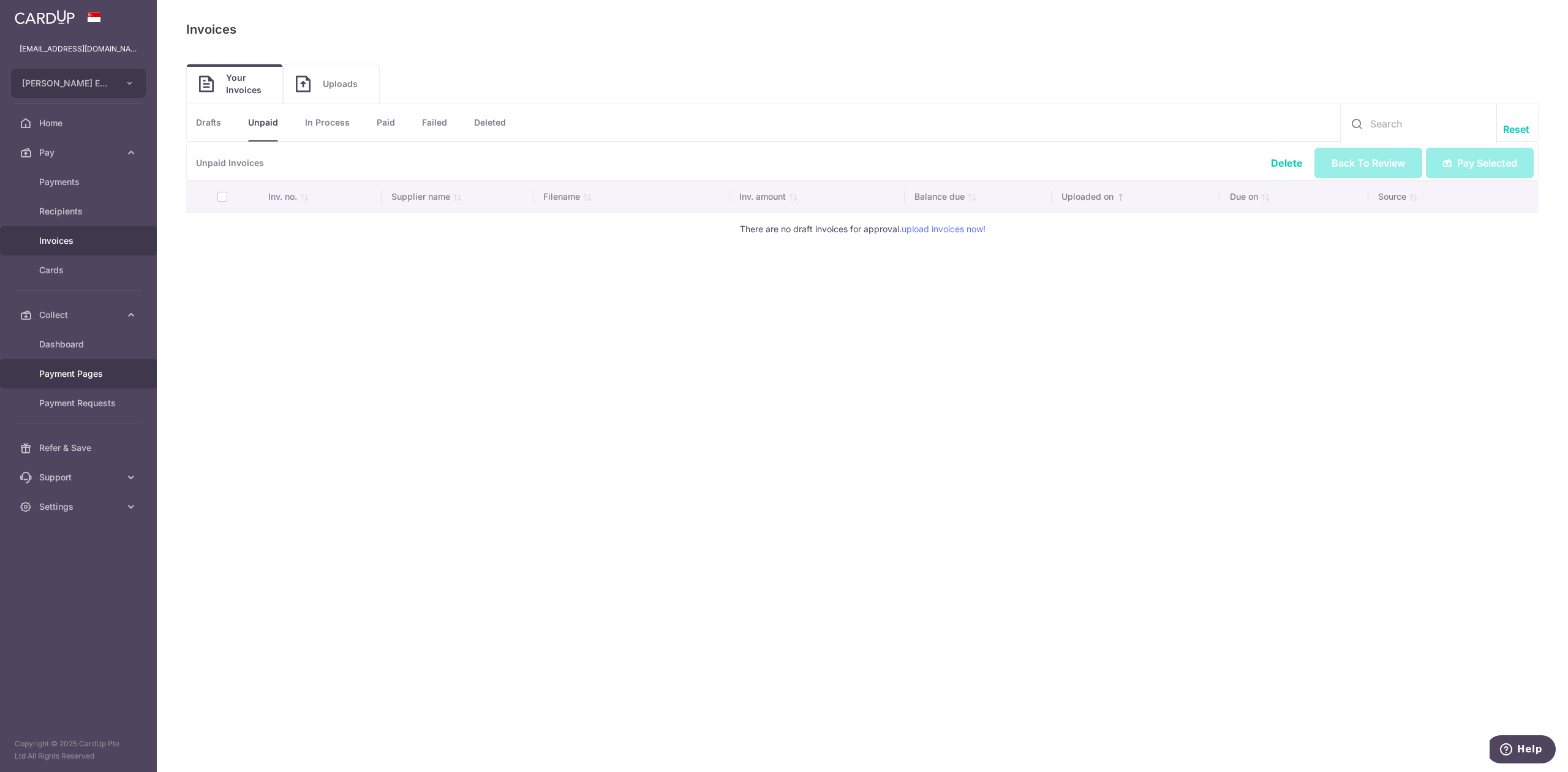
click at [121, 373] on link "Payment Pages" at bounding box center [78, 373] width 156 height 29
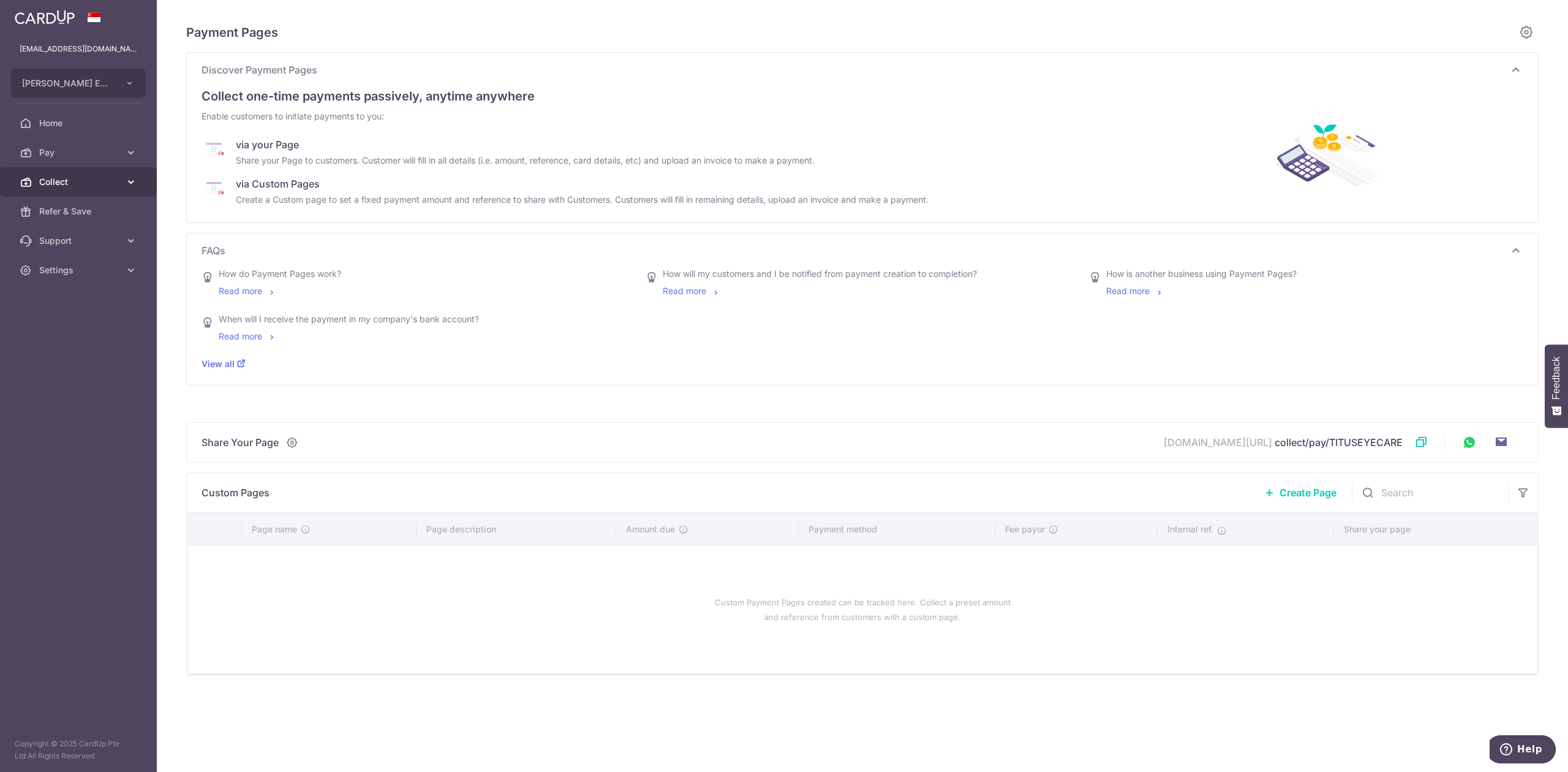
click at [89, 187] on span "Collect" at bounding box center [79, 182] width 81 height 12
click at [103, 267] on span "Payment Requests" at bounding box center [79, 270] width 81 height 12
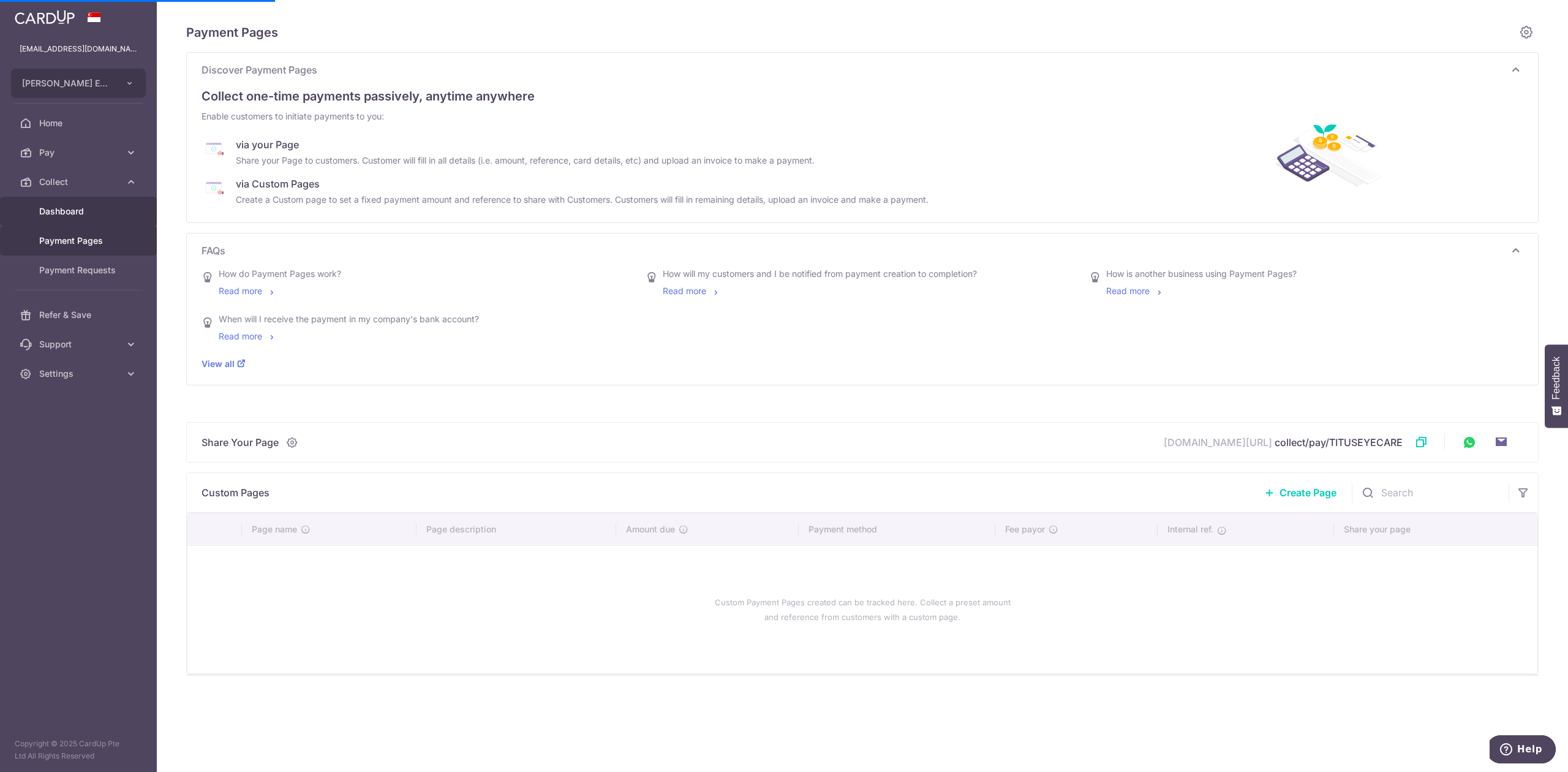
click at [129, 206] on link "Dashboard" at bounding box center [78, 211] width 156 height 29
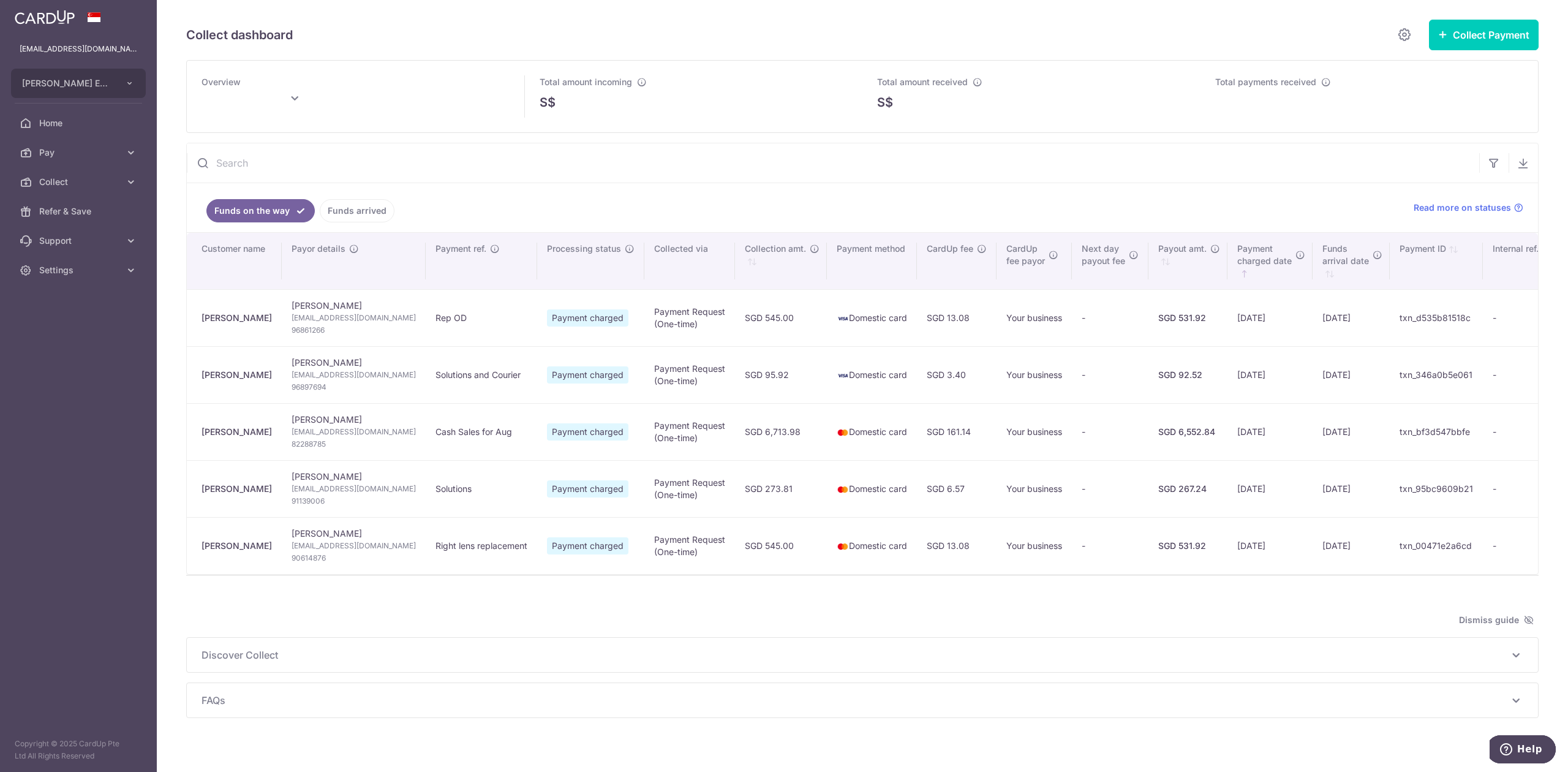
click at [358, 214] on link "Funds arrived" at bounding box center [357, 211] width 75 height 23
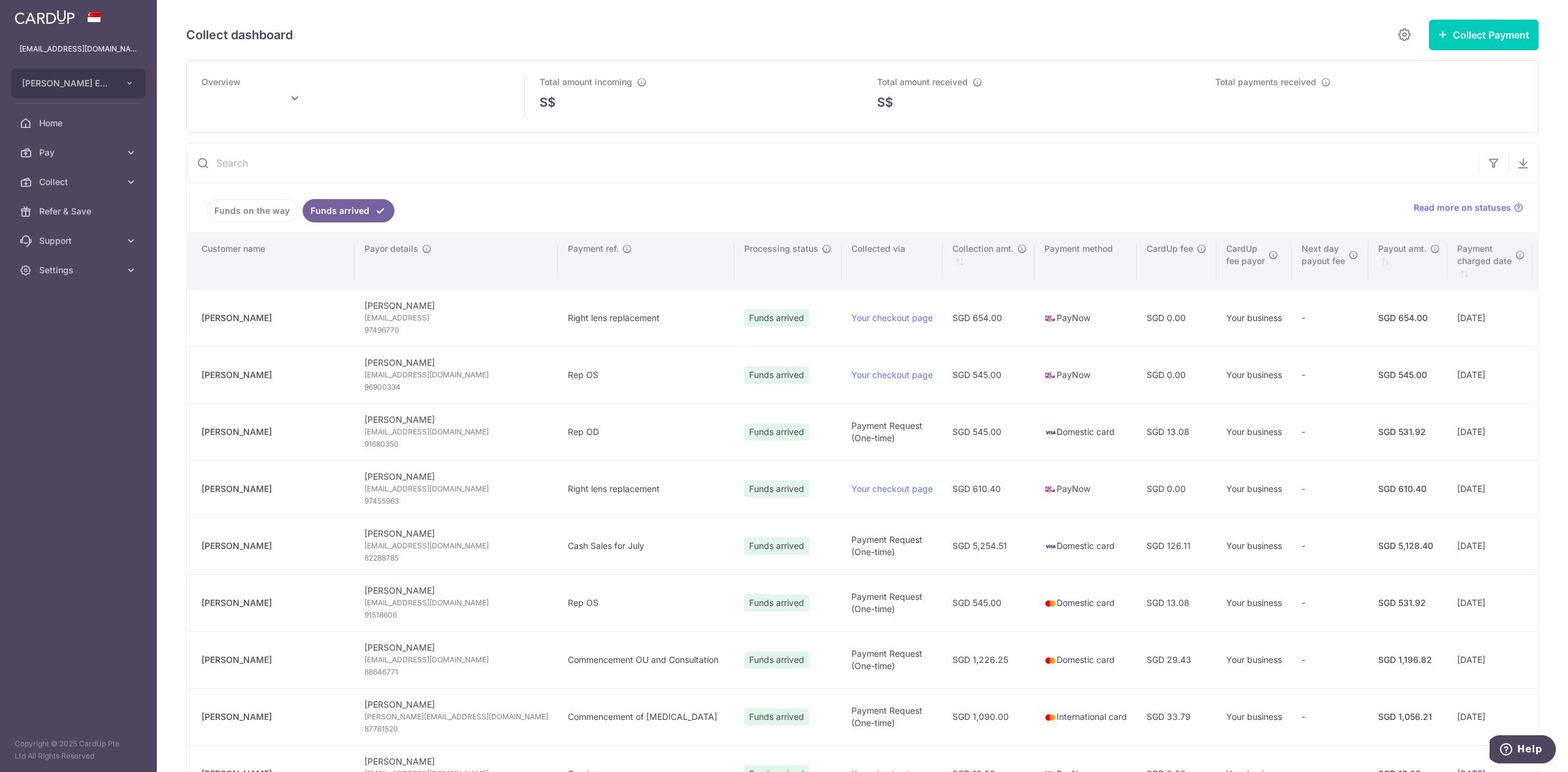
type input "September 2025"
click at [133, 174] on link "Collect" at bounding box center [78, 181] width 156 height 29
click at [46, 373] on span "Settings" at bounding box center [79, 374] width 81 height 12
click at [69, 433] on span "Logout" at bounding box center [79, 433] width 81 height 12
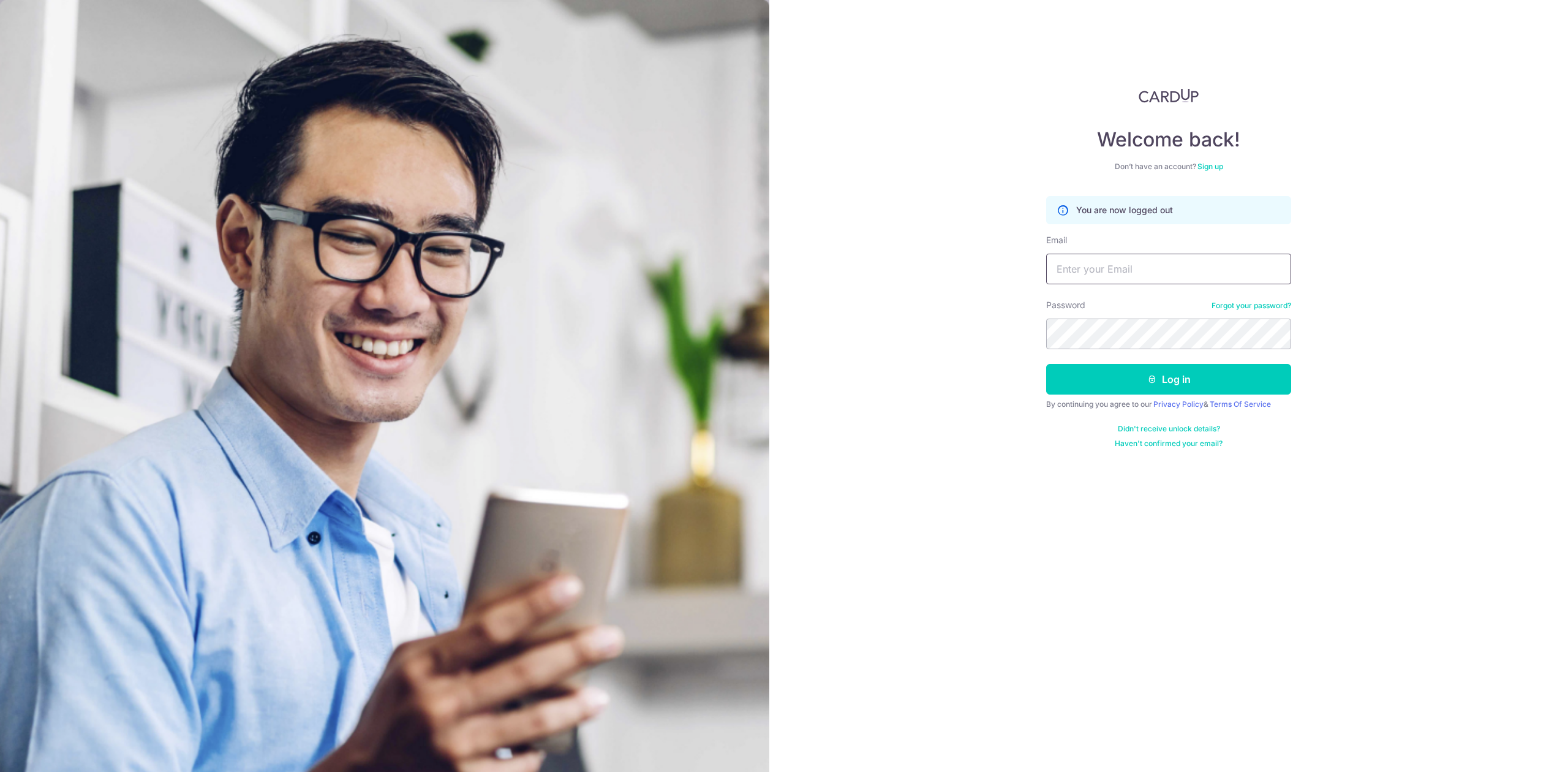
click at [1164, 259] on input "Email" at bounding box center [1168, 268] width 245 height 30
type input "[EMAIL_ADDRESS][DOMAIN_NAME]"
click at [1046, 363] on button "Log in" at bounding box center [1168, 378] width 245 height 30
